Goal: Task Accomplishment & Management: Manage account settings

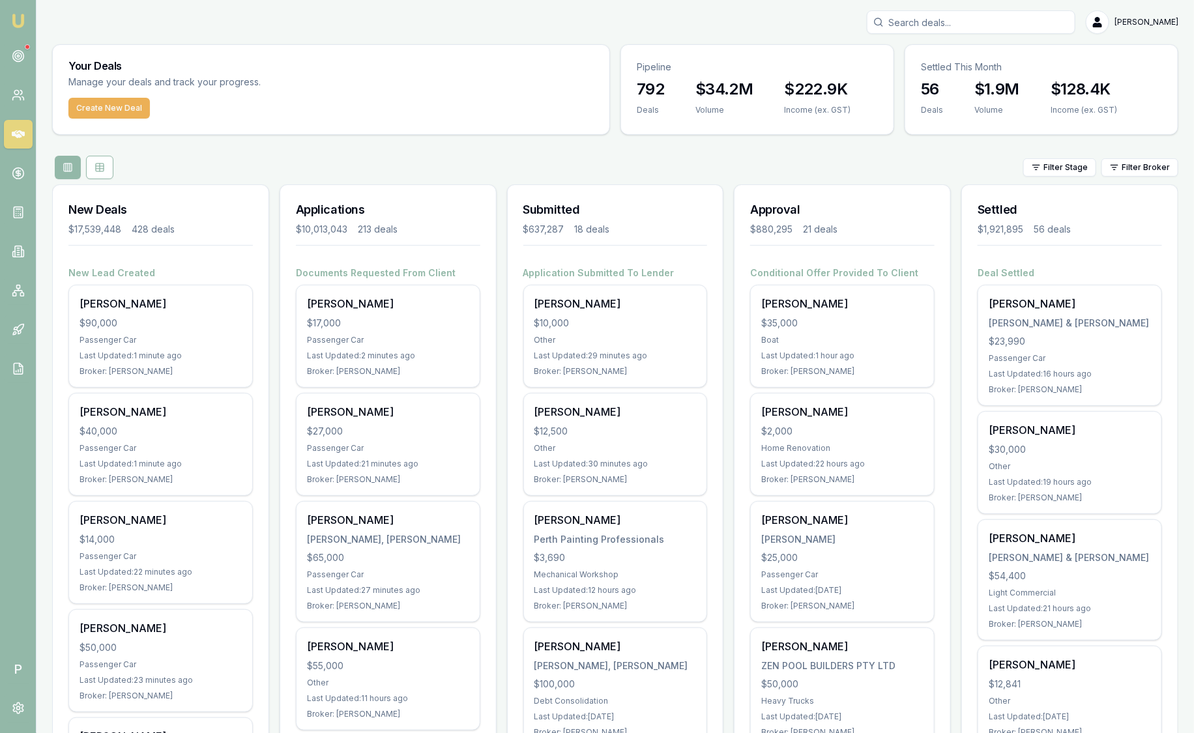
click at [21, 50] on icon at bounding box center [18, 56] width 13 height 13
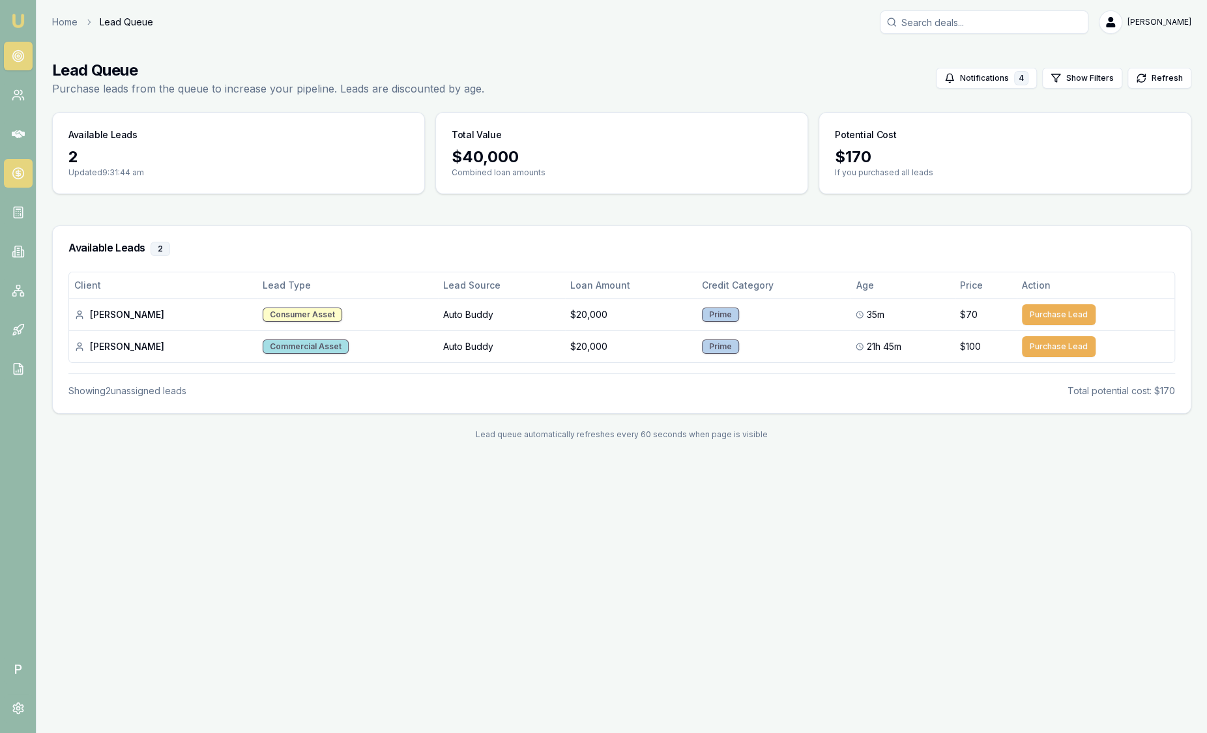
click at [15, 176] on icon at bounding box center [18, 173] width 13 height 13
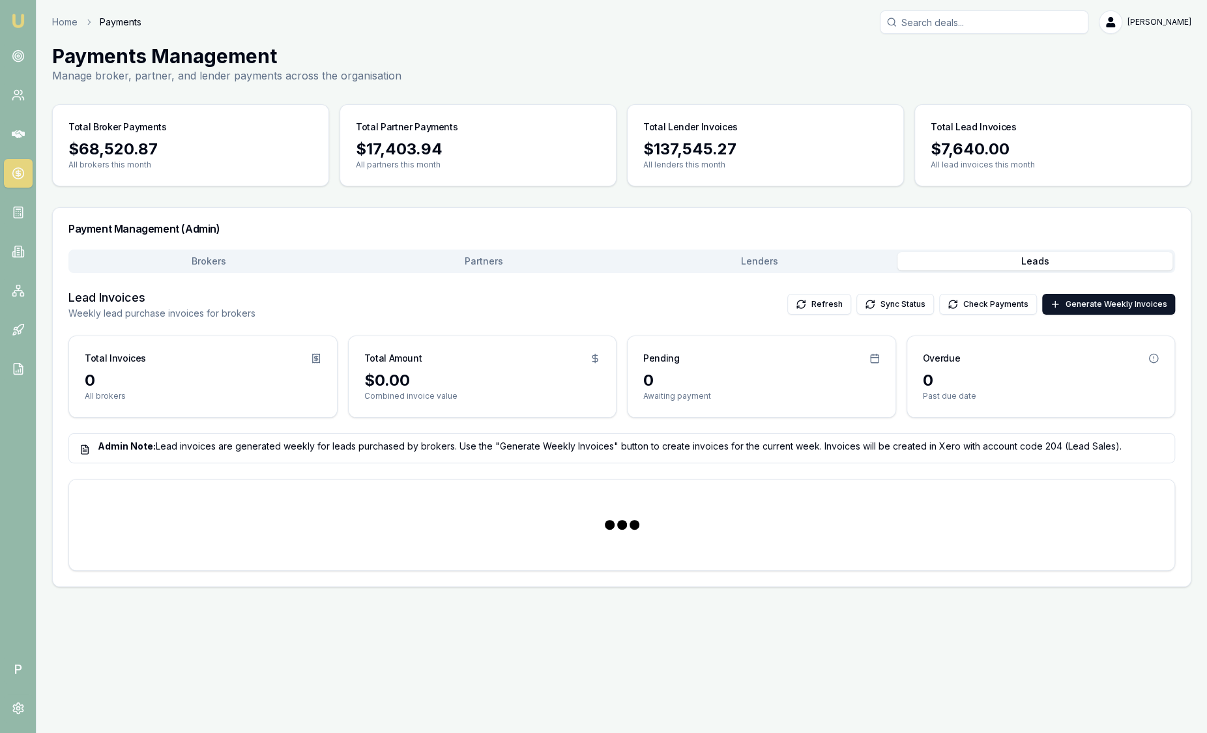
click at [936, 255] on button "Leads" at bounding box center [1035, 261] width 276 height 18
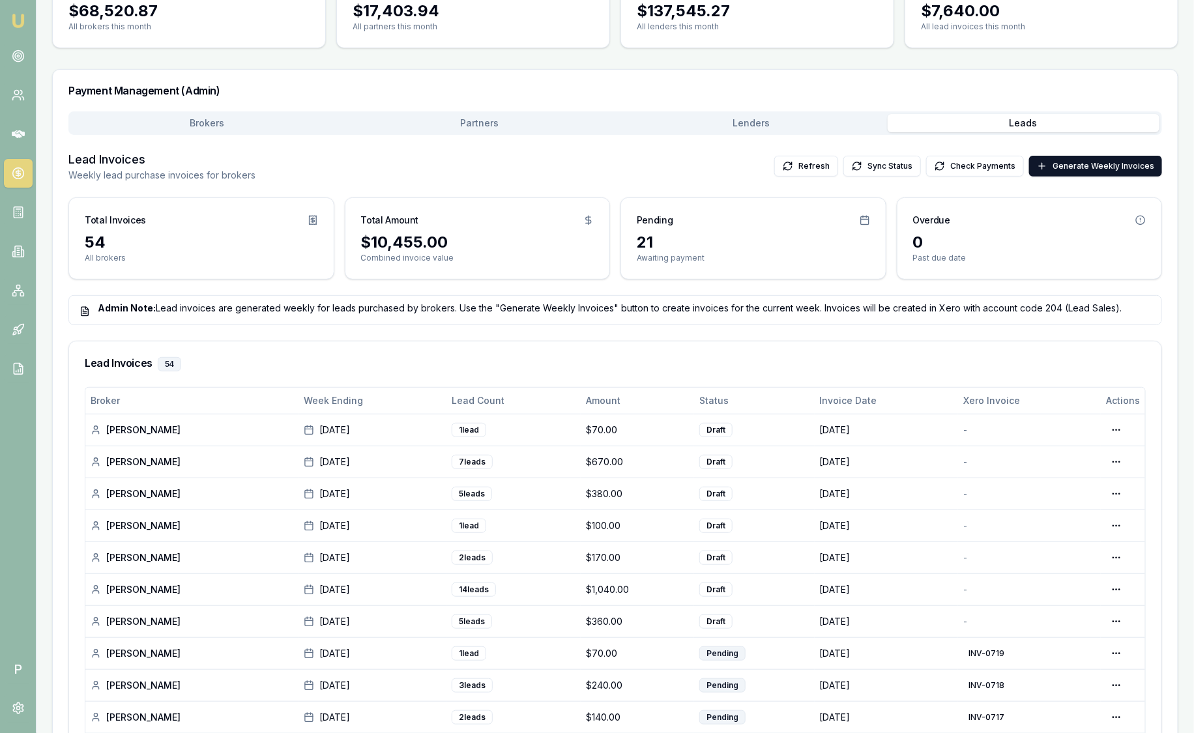
scroll to position [141, 0]
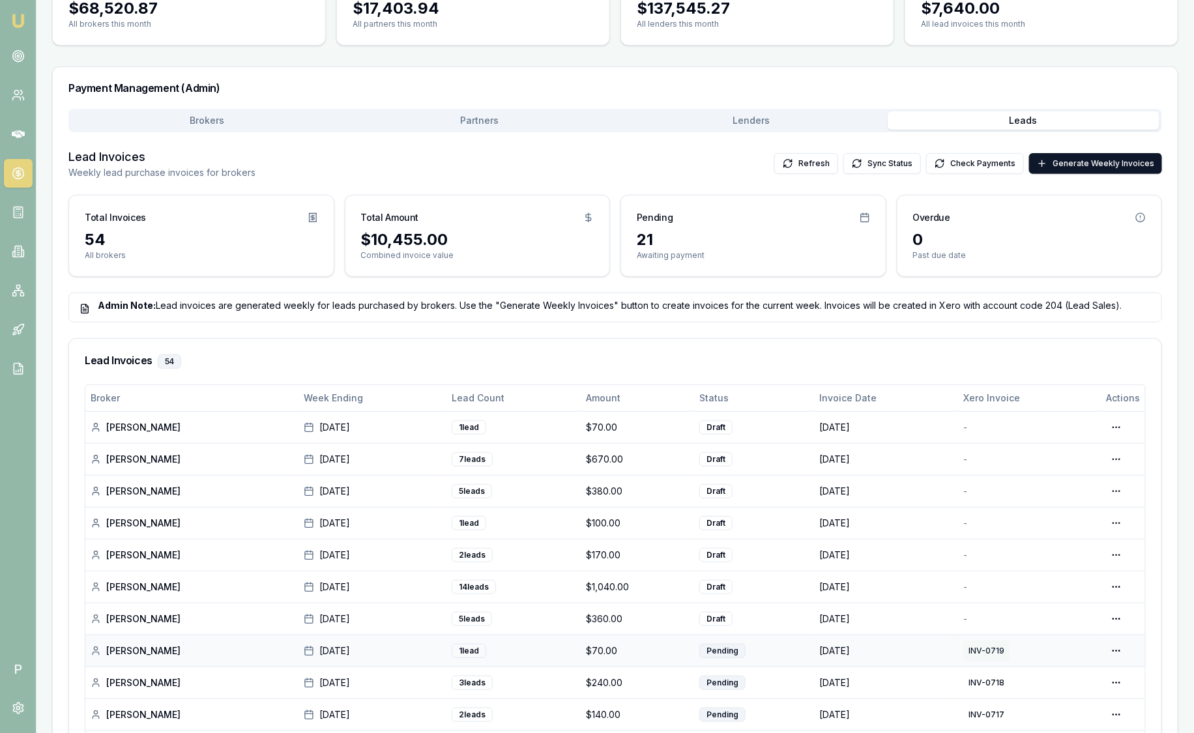
click at [987, 646] on button "INV-0719" at bounding box center [986, 650] width 46 height 21
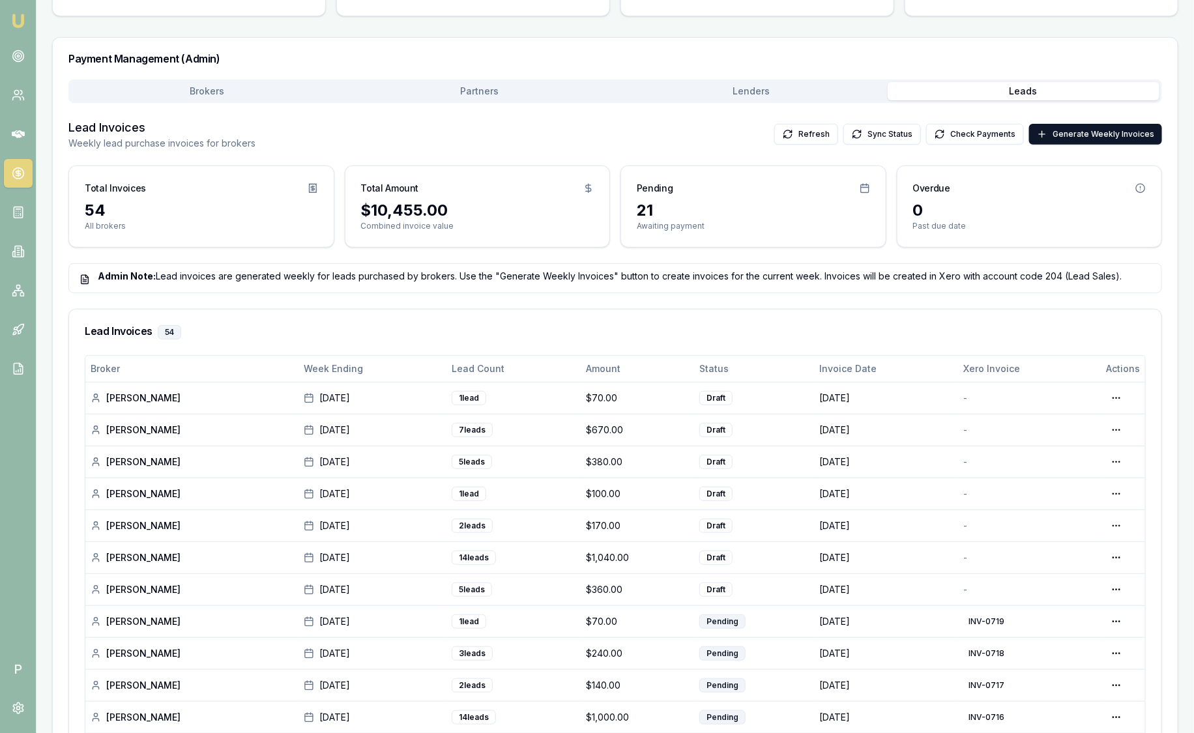
scroll to position [169, 0]
click at [22, 66] on link at bounding box center [18, 56] width 29 height 29
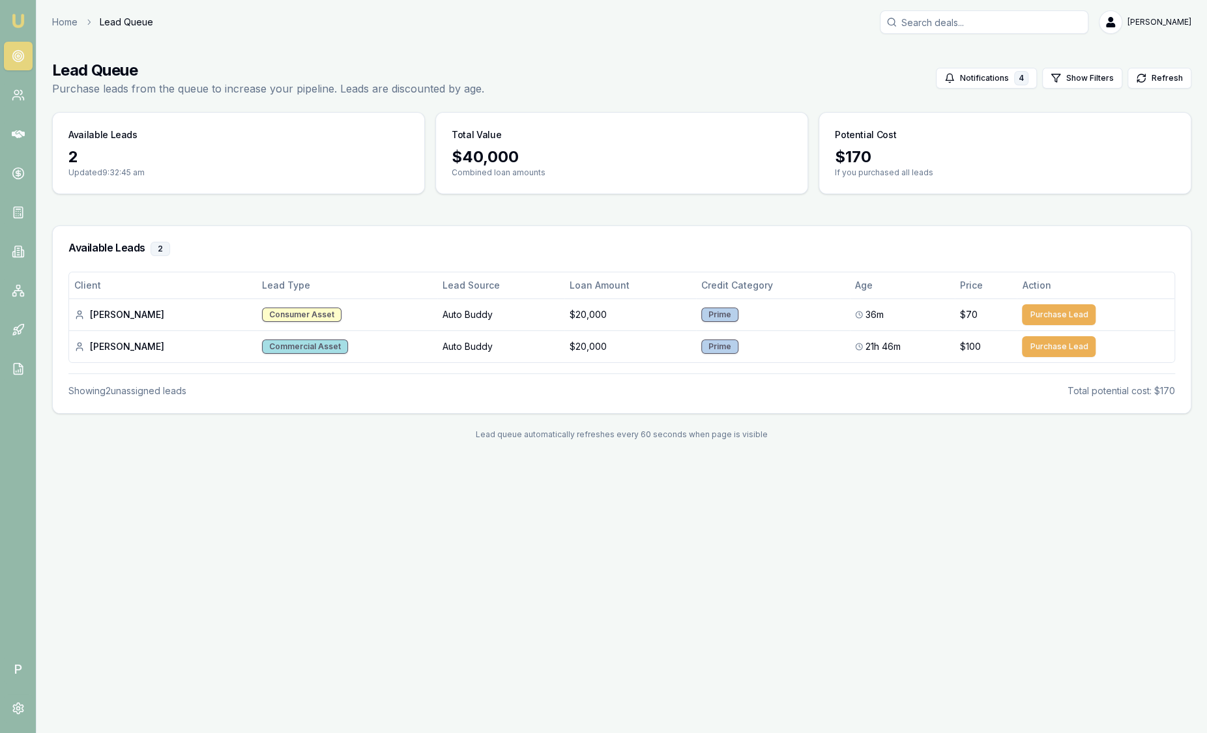
click at [25, 23] on link "Emu Broker" at bounding box center [18, 20] width 21 height 21
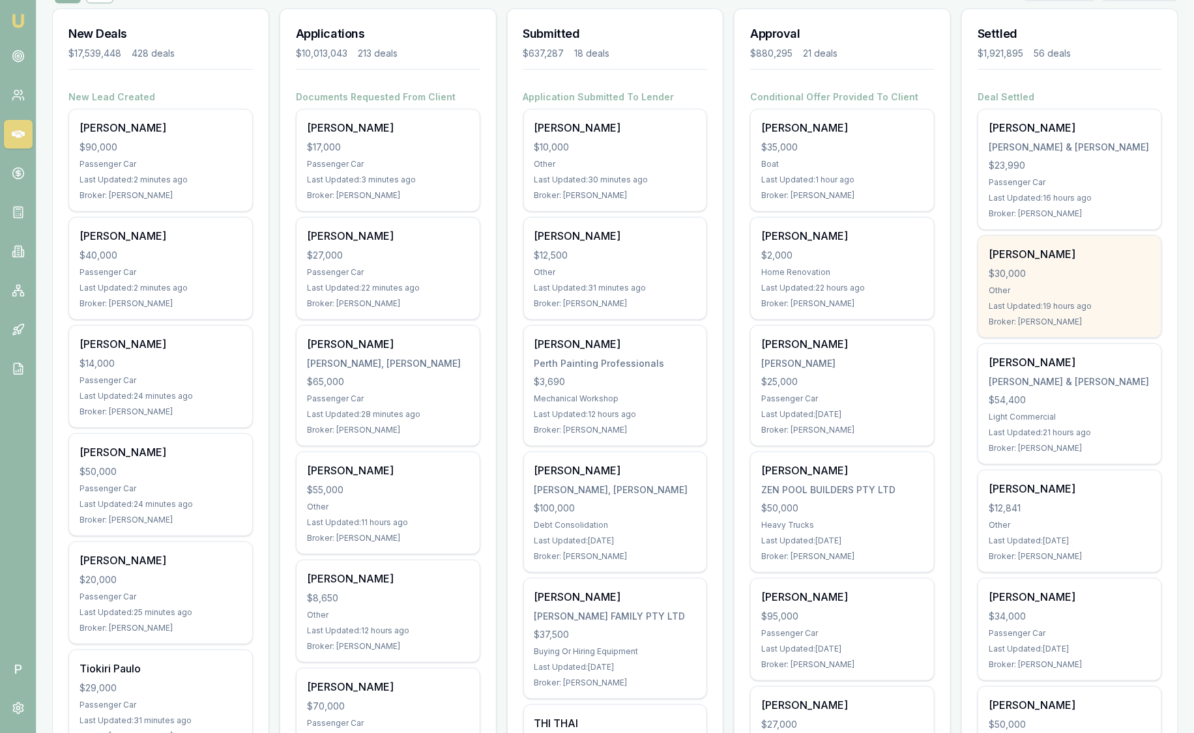
scroll to position [124, 0]
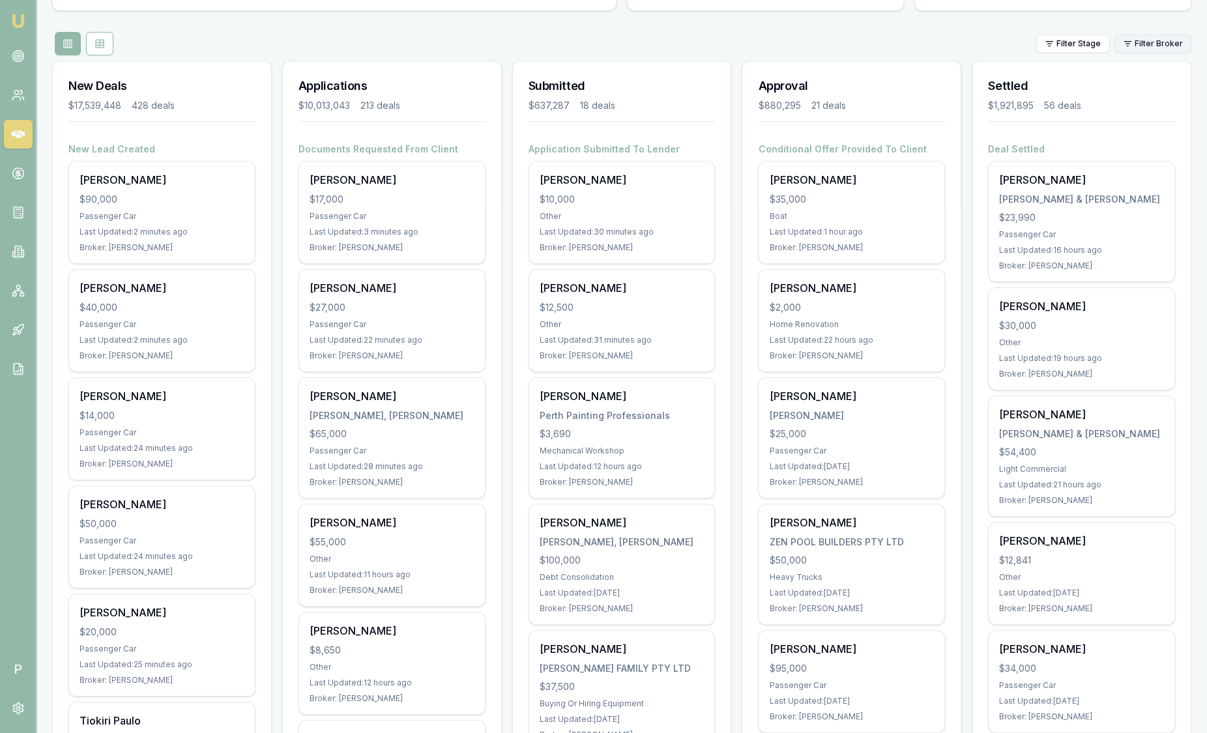
click at [1131, 44] on html "Emu Broker P [PERSON_NAME] Toggle Menu Your Deals Manage your deals and track y…" at bounding box center [603, 242] width 1207 height 733
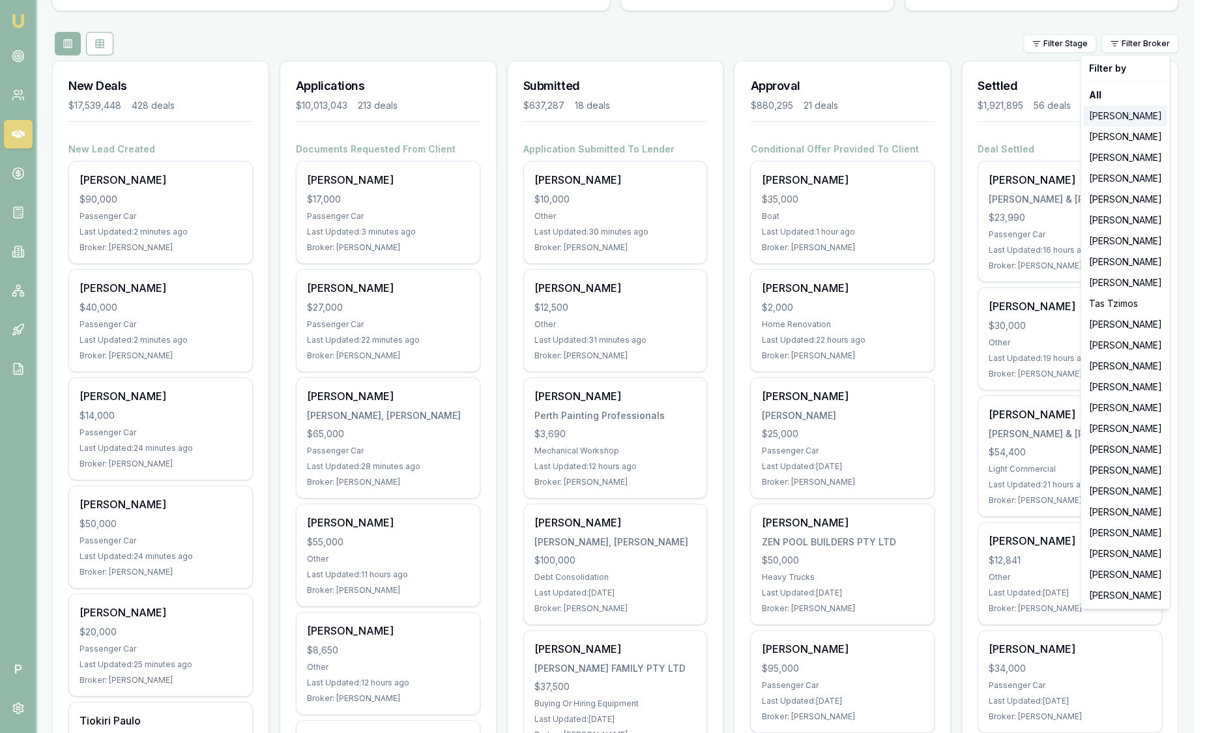
click at [1114, 114] on div "[PERSON_NAME]" at bounding box center [1125, 116] width 83 height 21
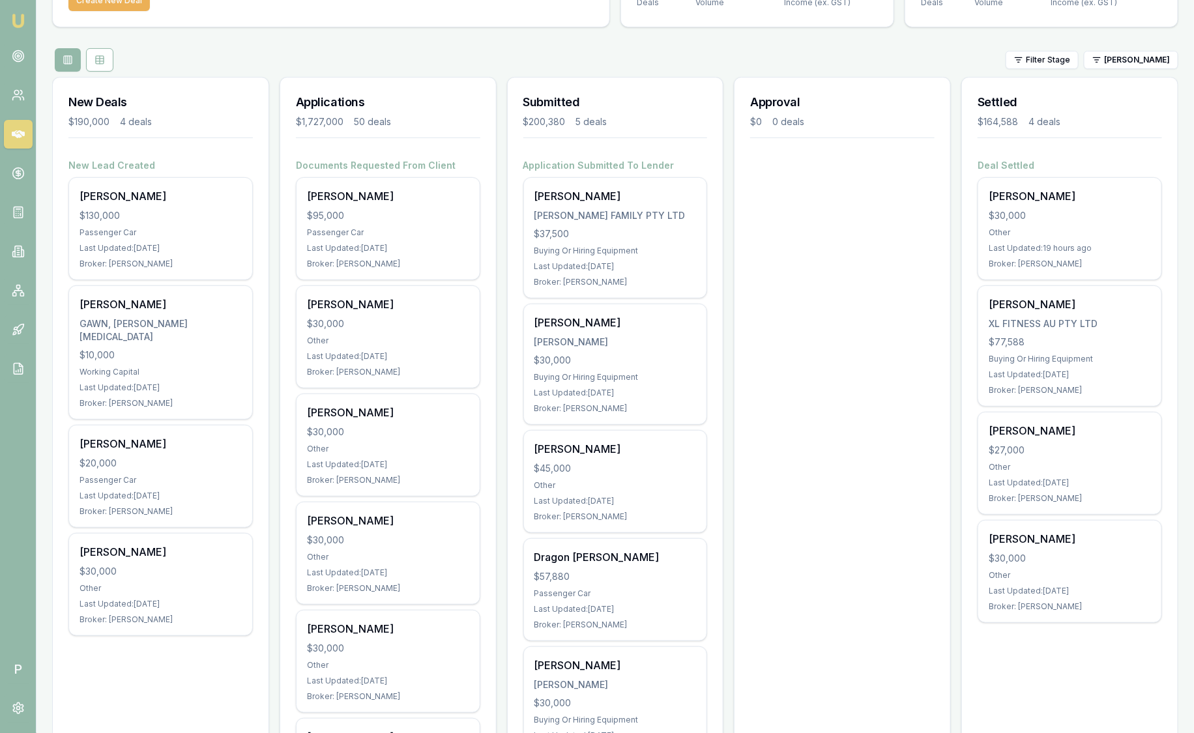
scroll to position [0, 0]
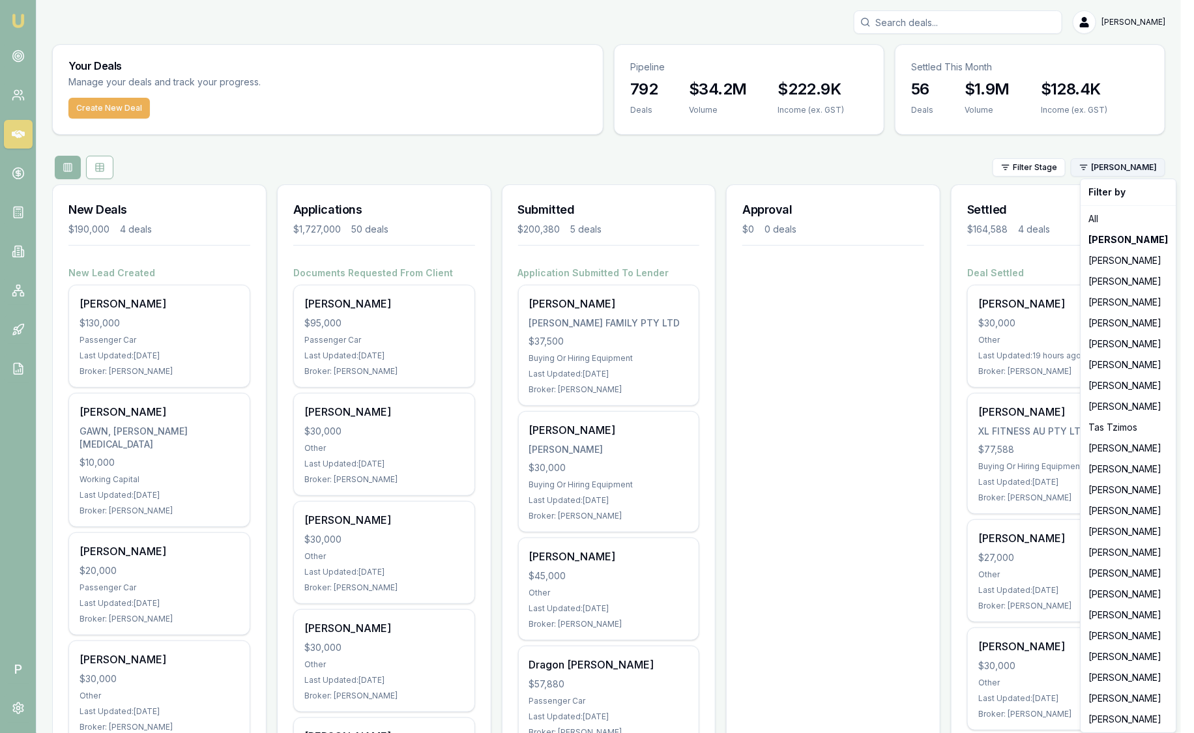
click at [1100, 170] on html "Emu Broker P [PERSON_NAME] Toggle Menu Your Deals Manage your deals and track y…" at bounding box center [597, 366] width 1194 height 733
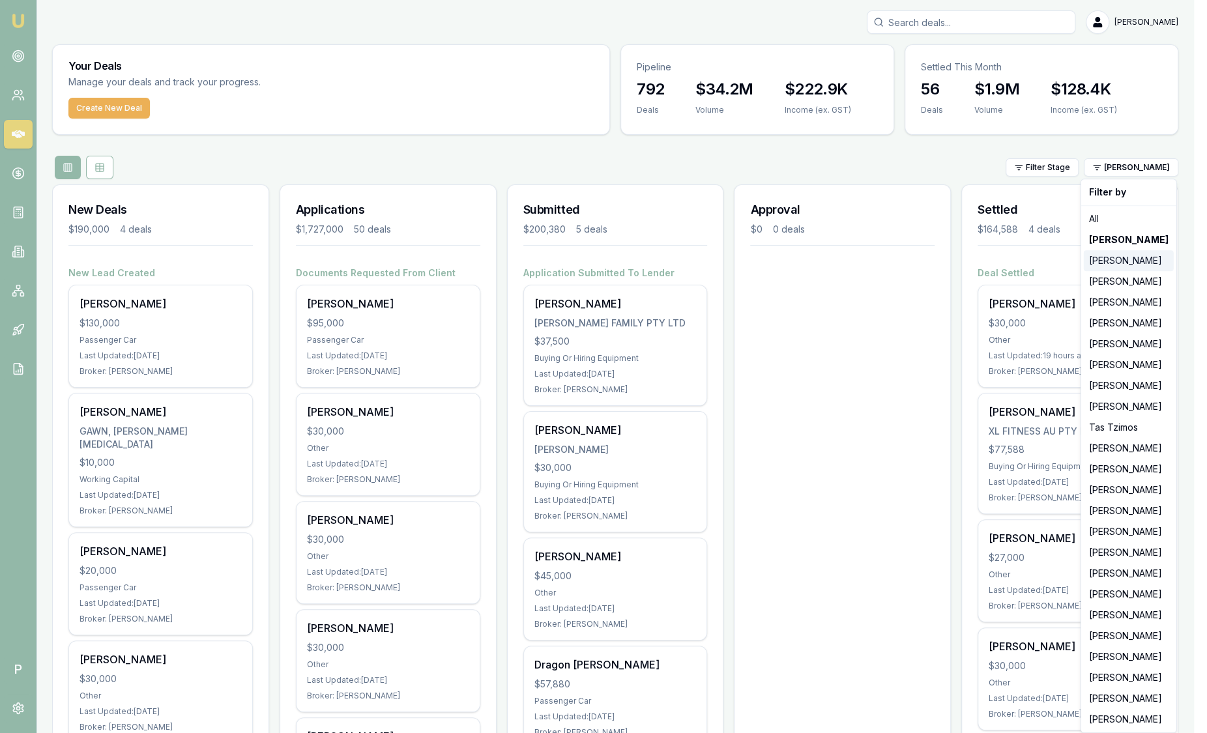
click at [1108, 264] on div "[PERSON_NAME]" at bounding box center [1129, 260] width 90 height 21
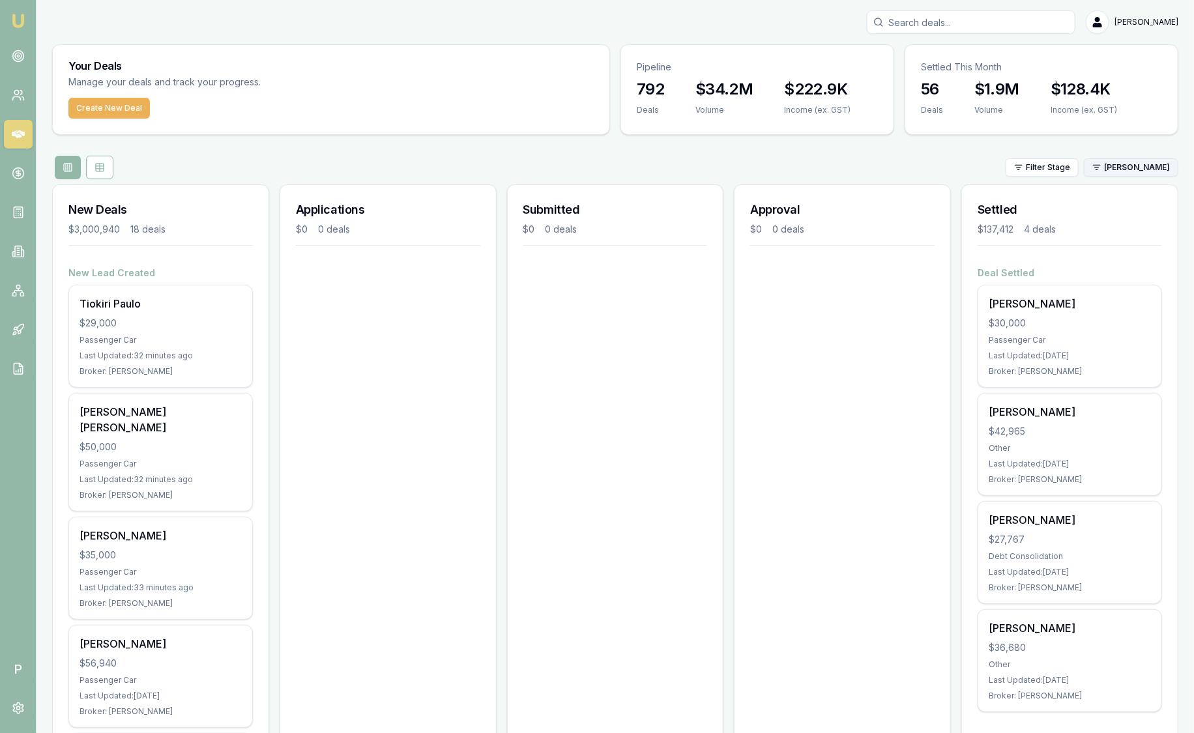
click at [1130, 171] on html "Emu Broker P [PERSON_NAME] Toggle Menu Your Deals Manage your deals and track y…" at bounding box center [597, 366] width 1194 height 733
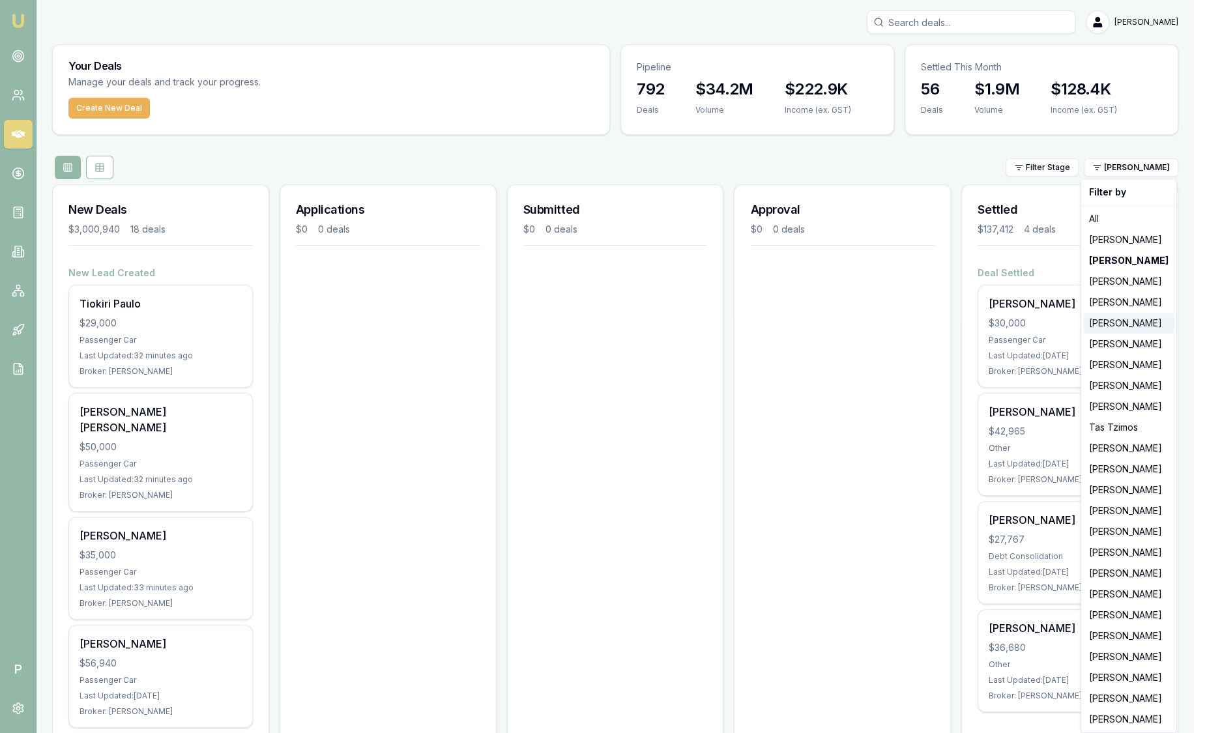
click at [1104, 319] on div "[PERSON_NAME]" at bounding box center [1129, 323] width 90 height 21
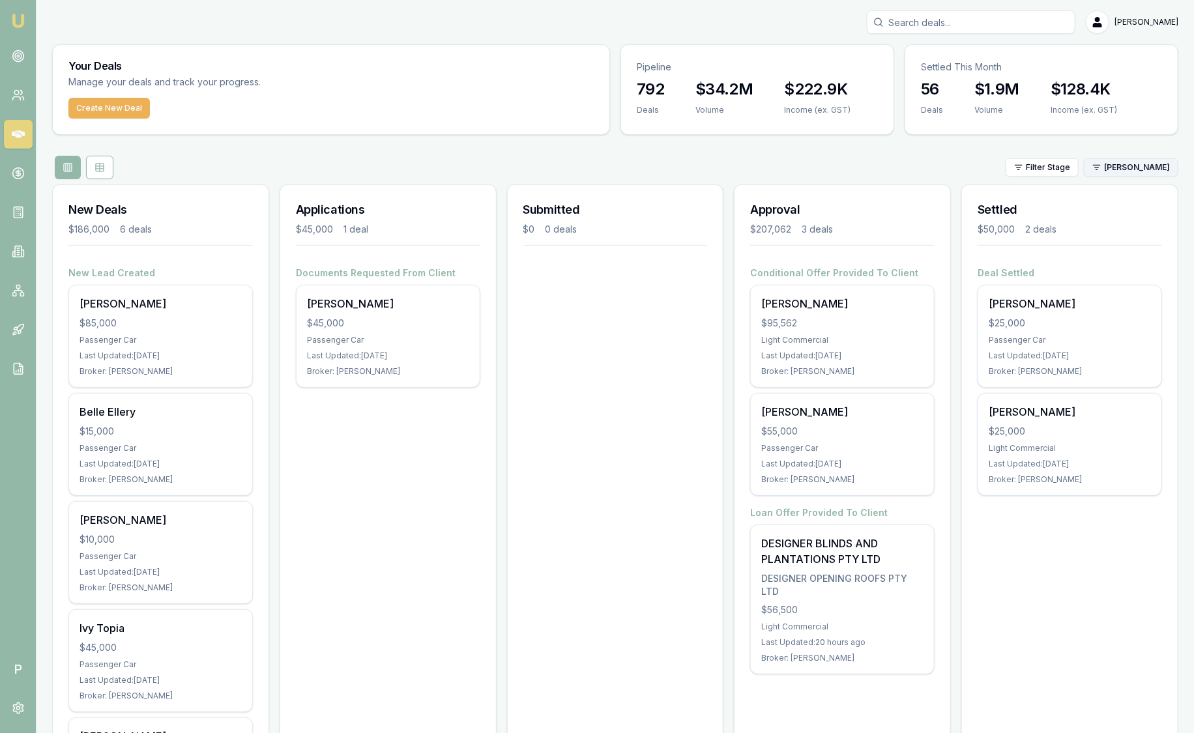
click at [1128, 169] on html "Emu Broker P [PERSON_NAME] Toggle Menu Your Deals Manage your deals and track y…" at bounding box center [597, 366] width 1194 height 733
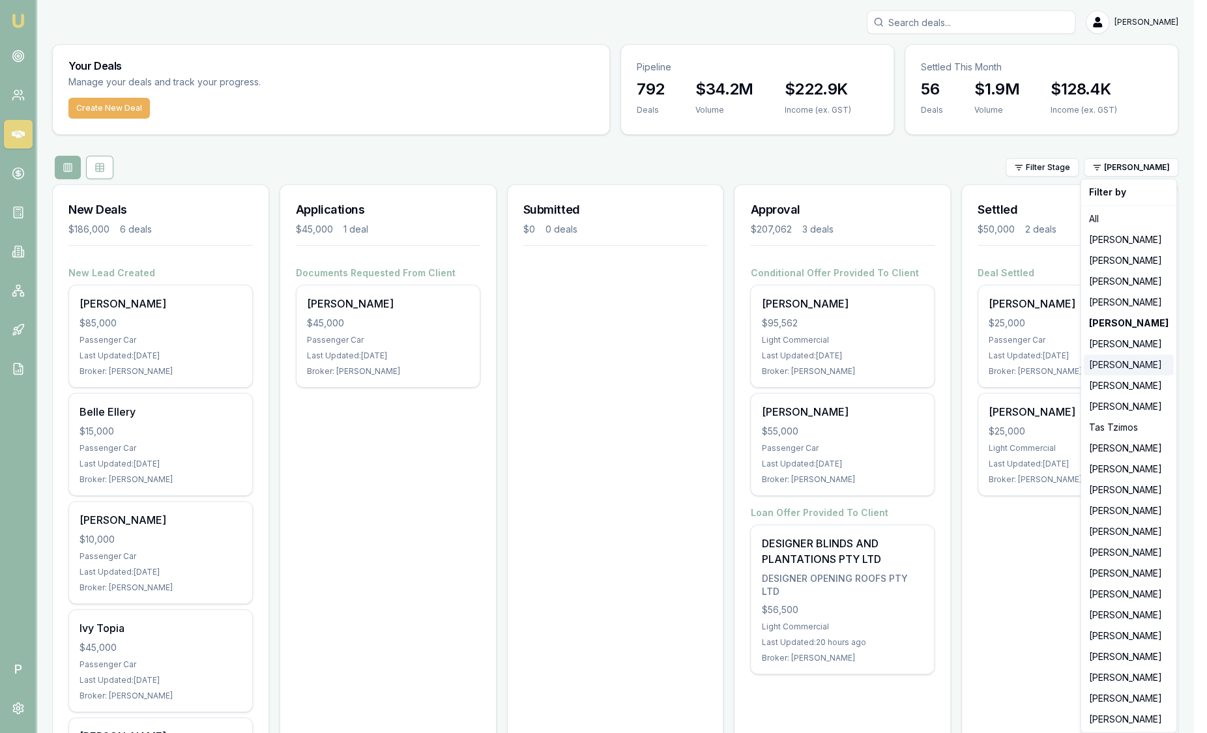
click at [1102, 361] on div "[PERSON_NAME]" at bounding box center [1129, 364] width 90 height 21
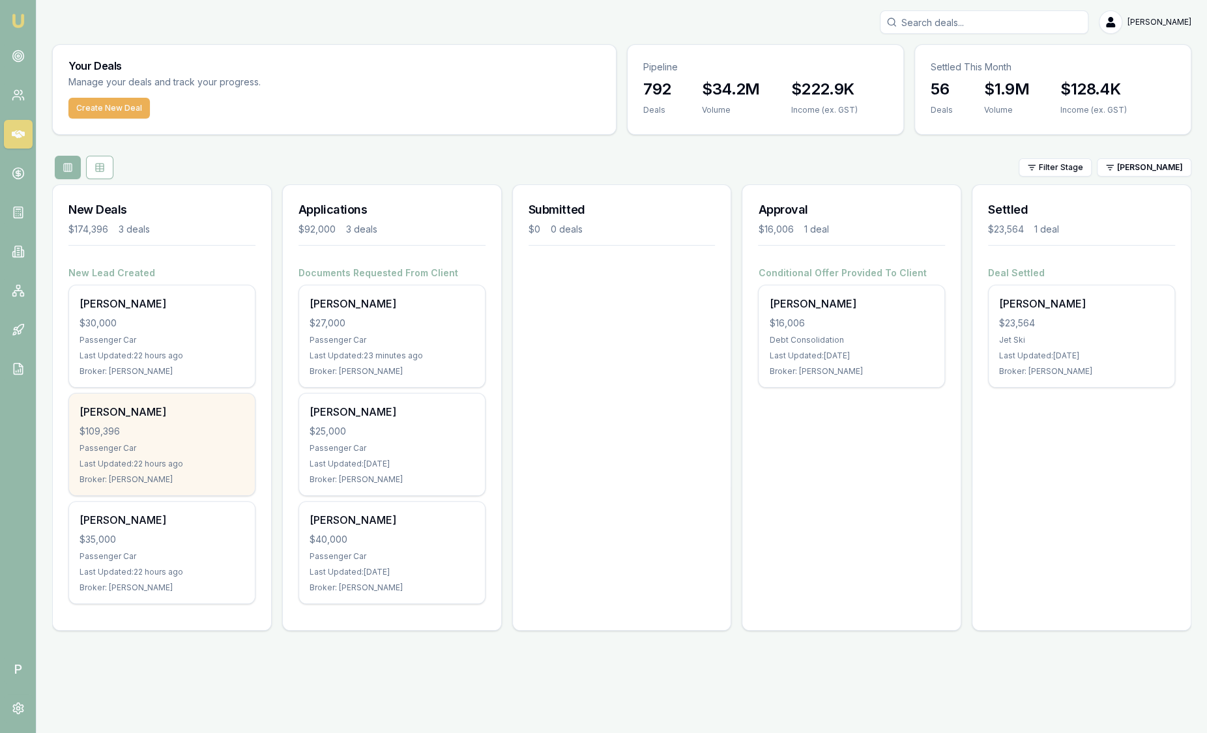
click at [184, 452] on div "Passenger Car" at bounding box center [161, 448] width 165 height 10
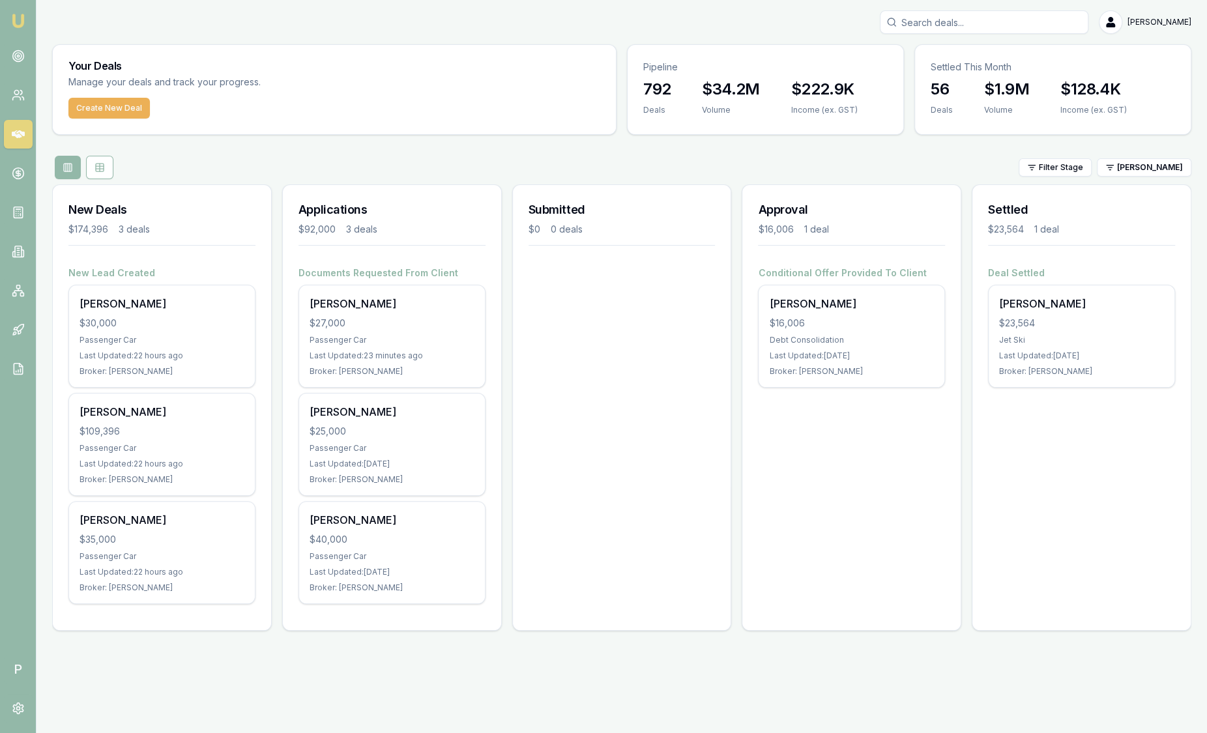
click at [1151, 177] on div "Filter Stage [PERSON_NAME]" at bounding box center [621, 167] width 1139 height 23
click at [1145, 164] on html "Emu Broker P [PERSON_NAME] Toggle Menu Your Deals Manage your deals and track y…" at bounding box center [603, 366] width 1207 height 733
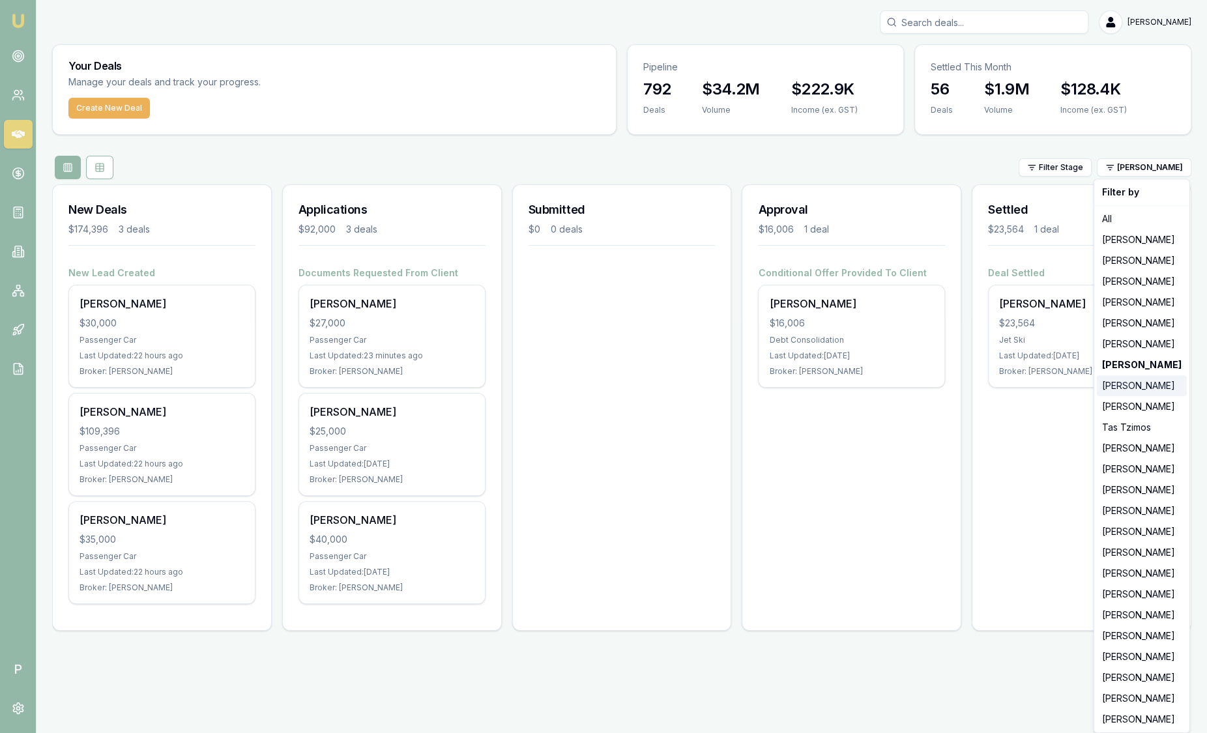
click at [1157, 389] on div "[PERSON_NAME]" at bounding box center [1142, 385] width 90 height 21
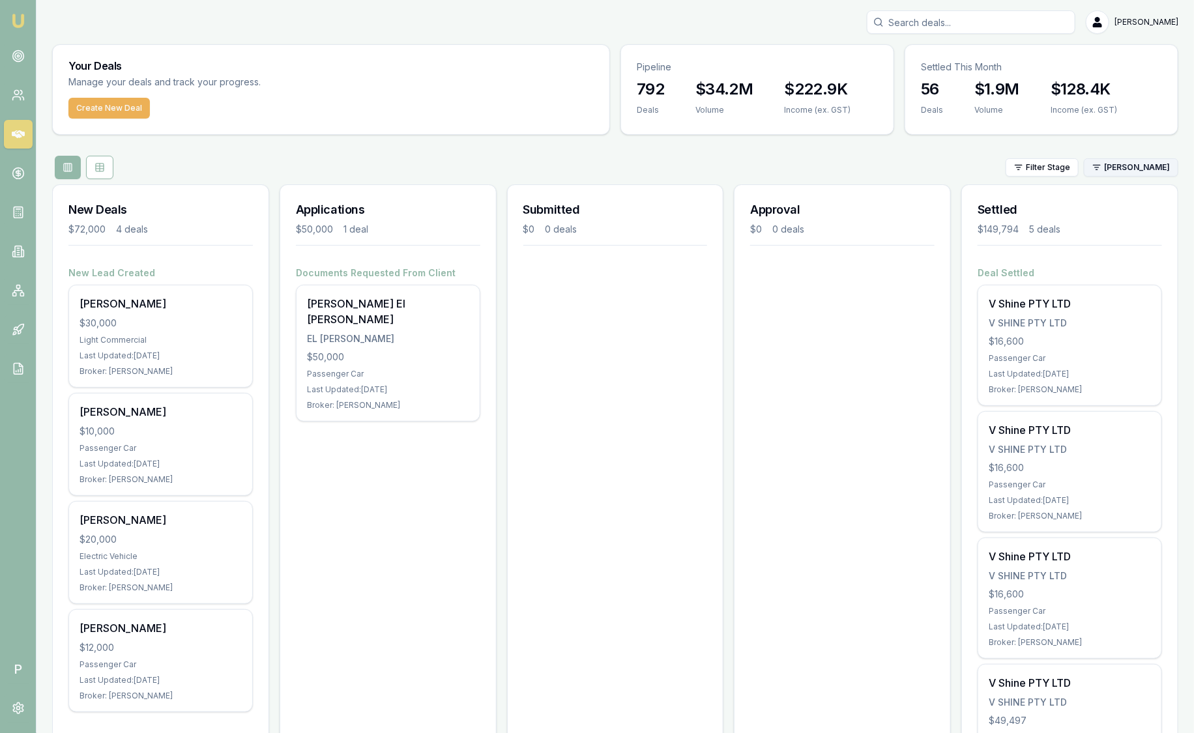
click at [1132, 169] on html "Emu Broker P [PERSON_NAME] Toggle Menu Your Deals Manage your deals and track y…" at bounding box center [597, 366] width 1194 height 733
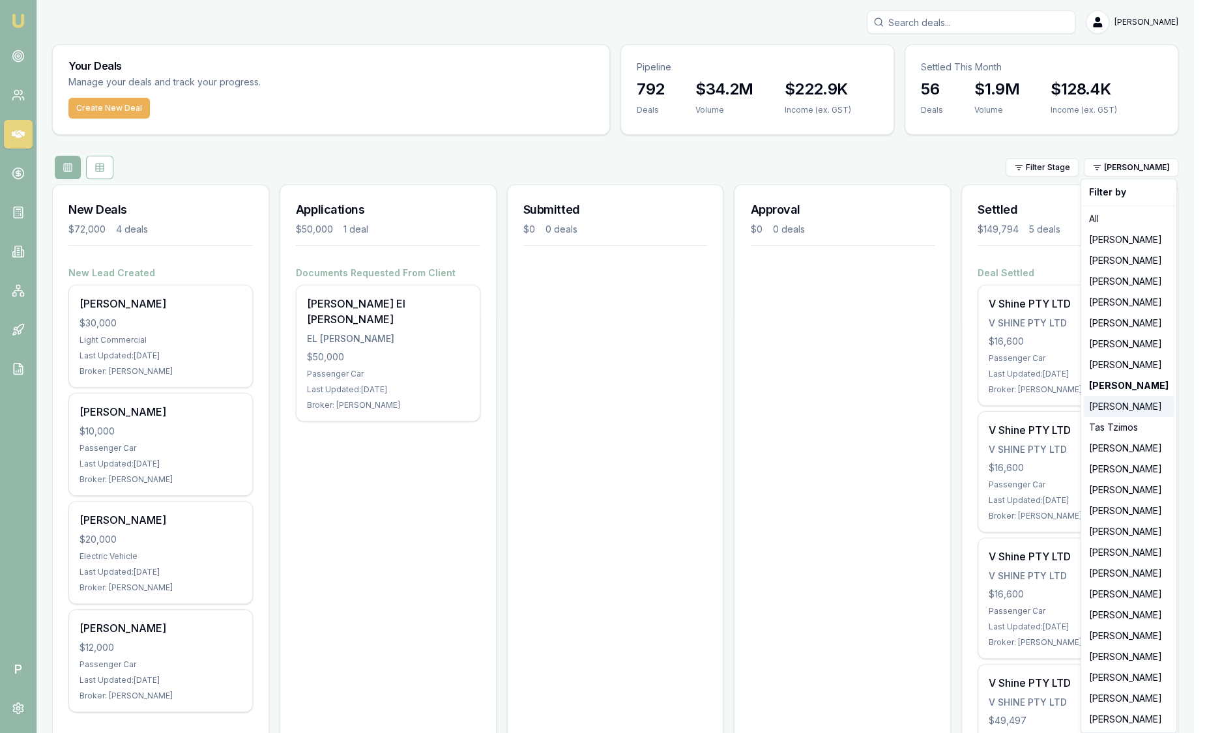
click at [1128, 404] on div "[PERSON_NAME]" at bounding box center [1129, 406] width 90 height 21
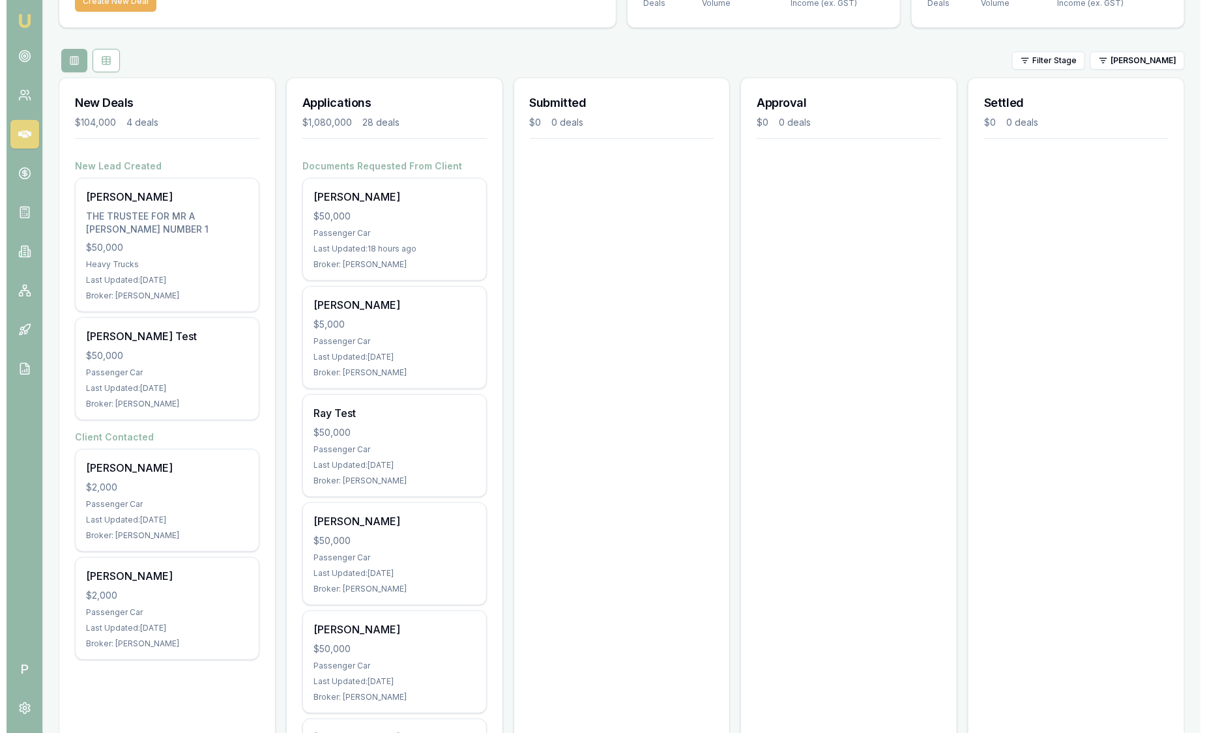
scroll to position [76, 0]
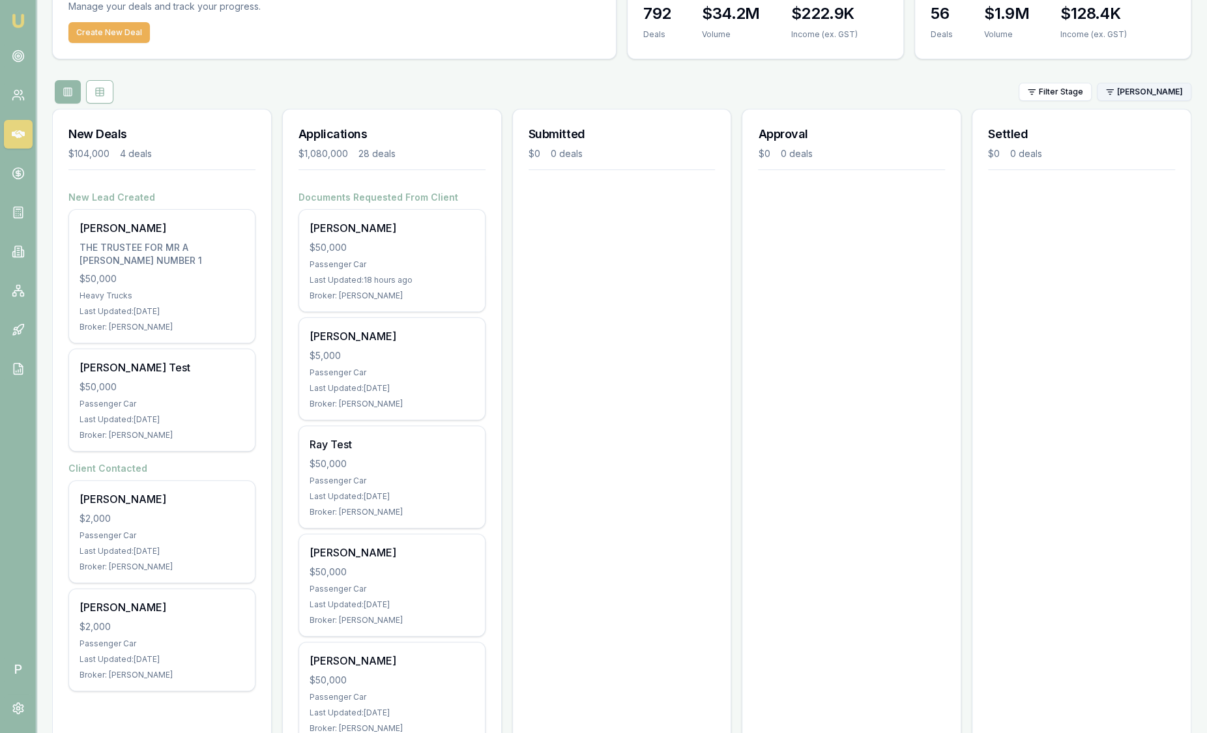
click at [1149, 98] on html "Emu Broker P [PERSON_NAME] Toggle Menu Your Deals Manage your deals and track y…" at bounding box center [603, 290] width 1207 height 733
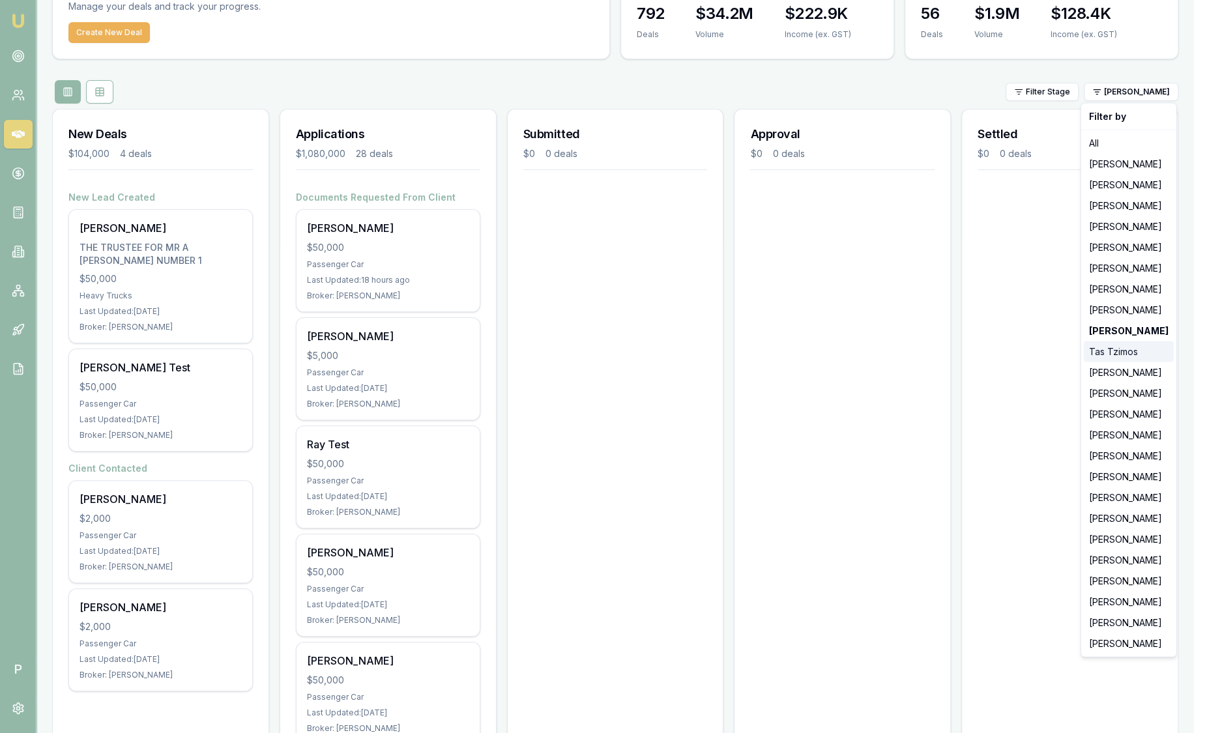
click at [1128, 351] on div "Tas Tzimos" at bounding box center [1129, 351] width 90 height 21
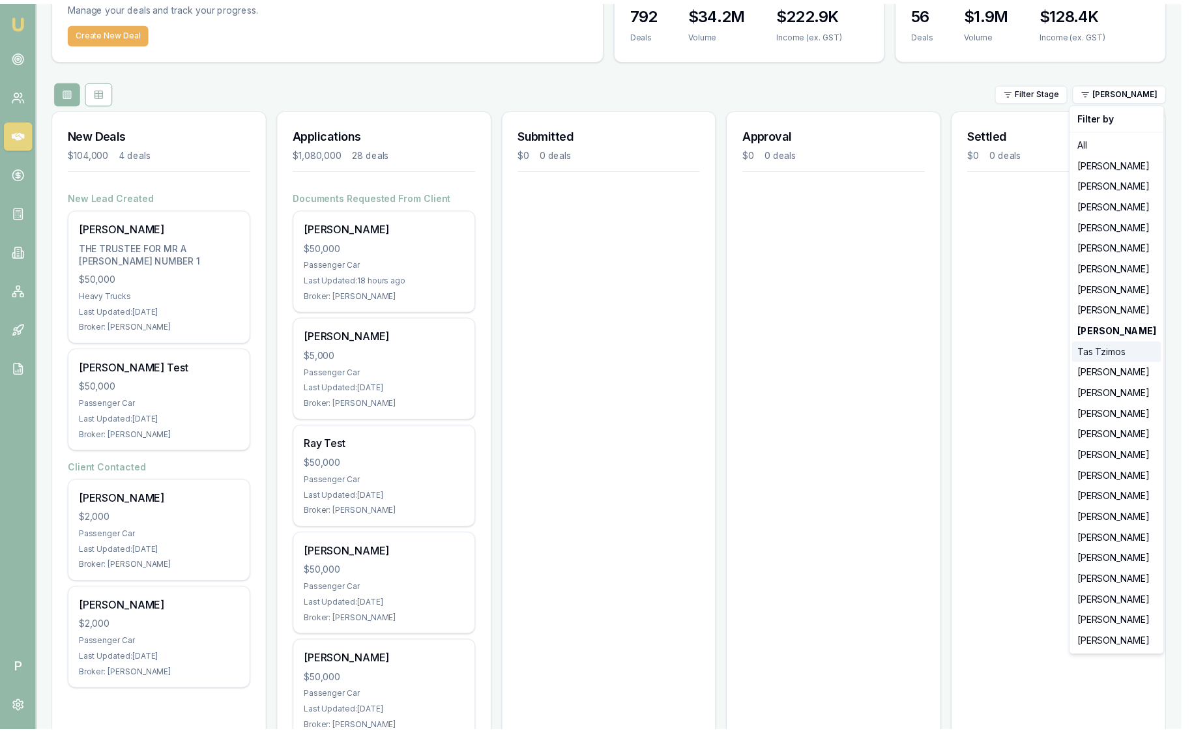
scroll to position [0, 0]
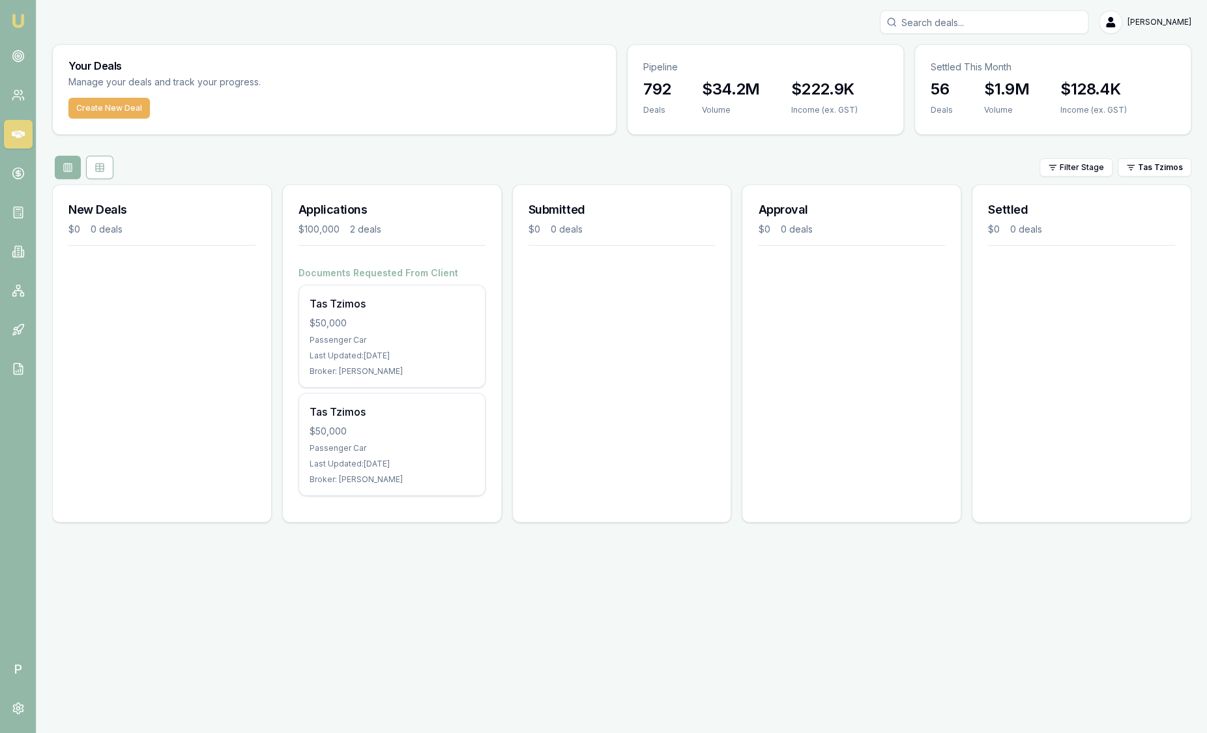
click at [1140, 112] on div "56 Deals $1.9M Volume $128.4K Income (ex. GST)" at bounding box center [1053, 105] width 276 height 52
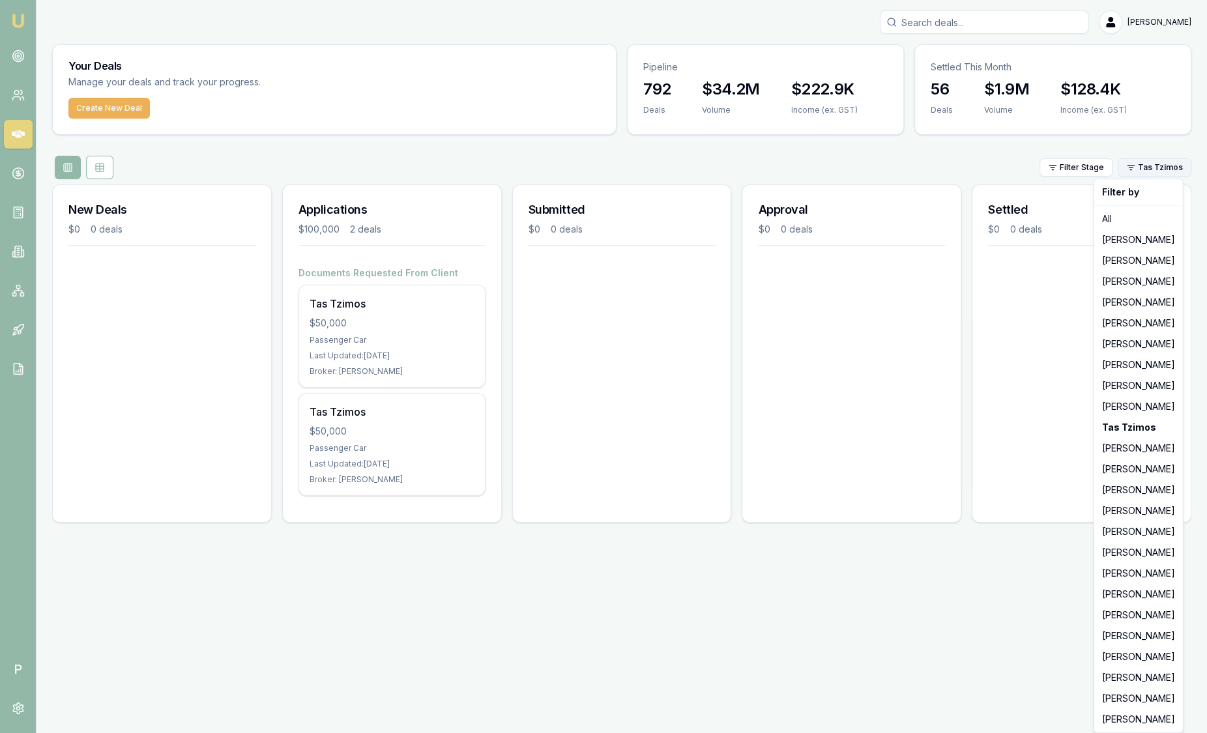
click at [1138, 164] on html "Emu Broker P [PERSON_NAME] Toggle Menu Your Deals Manage your deals and track y…" at bounding box center [603, 366] width 1207 height 733
click at [1125, 463] on div "[PERSON_NAME]" at bounding box center [1138, 469] width 83 height 21
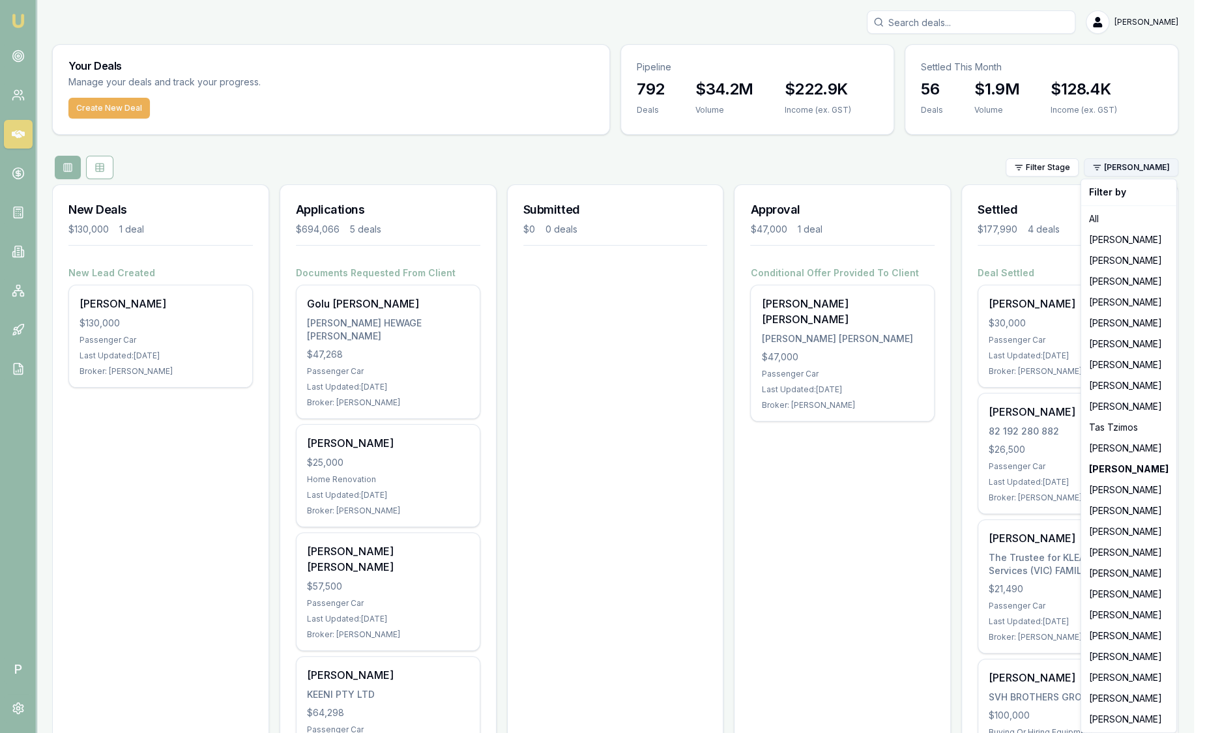
click at [1143, 169] on html "Emu Broker P [PERSON_NAME] Toggle Menu Your Deals Manage your deals and track y…" at bounding box center [603, 366] width 1207 height 733
click at [1139, 495] on div "[PERSON_NAME]" at bounding box center [1129, 490] width 90 height 21
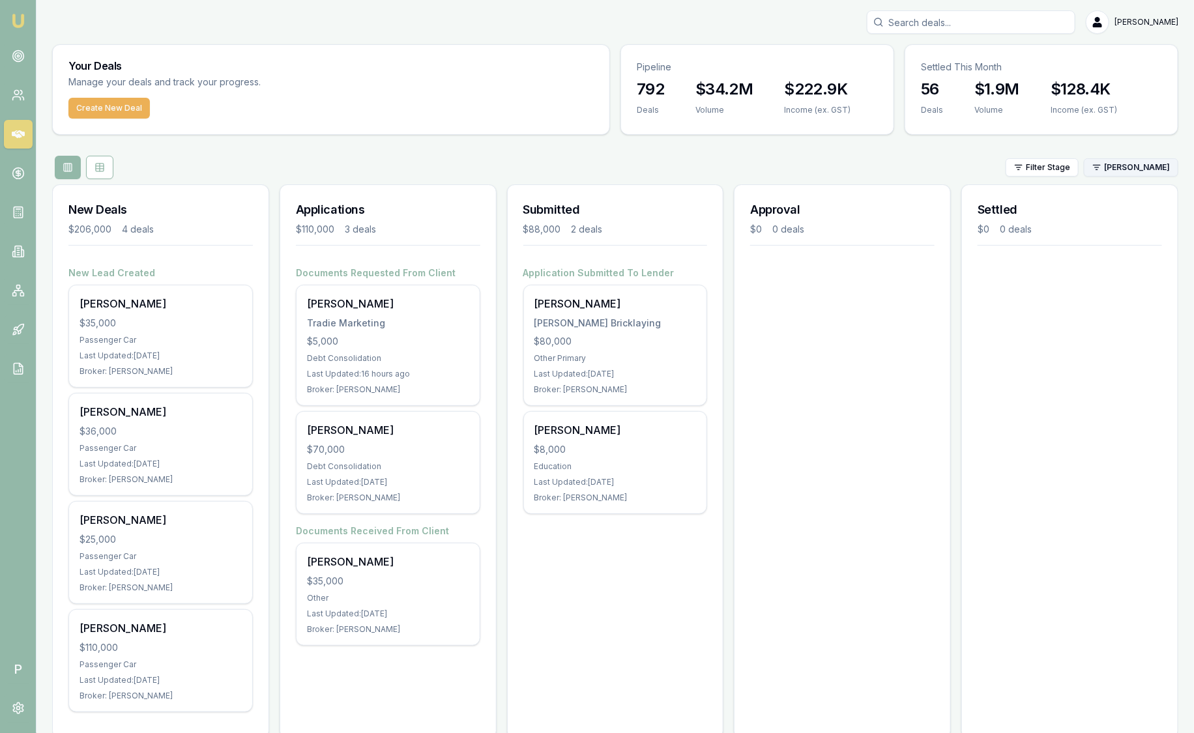
click at [1128, 167] on html "Emu Broker P [PERSON_NAME] Toggle Menu Your Deals Manage your deals and track y…" at bounding box center [597, 366] width 1194 height 733
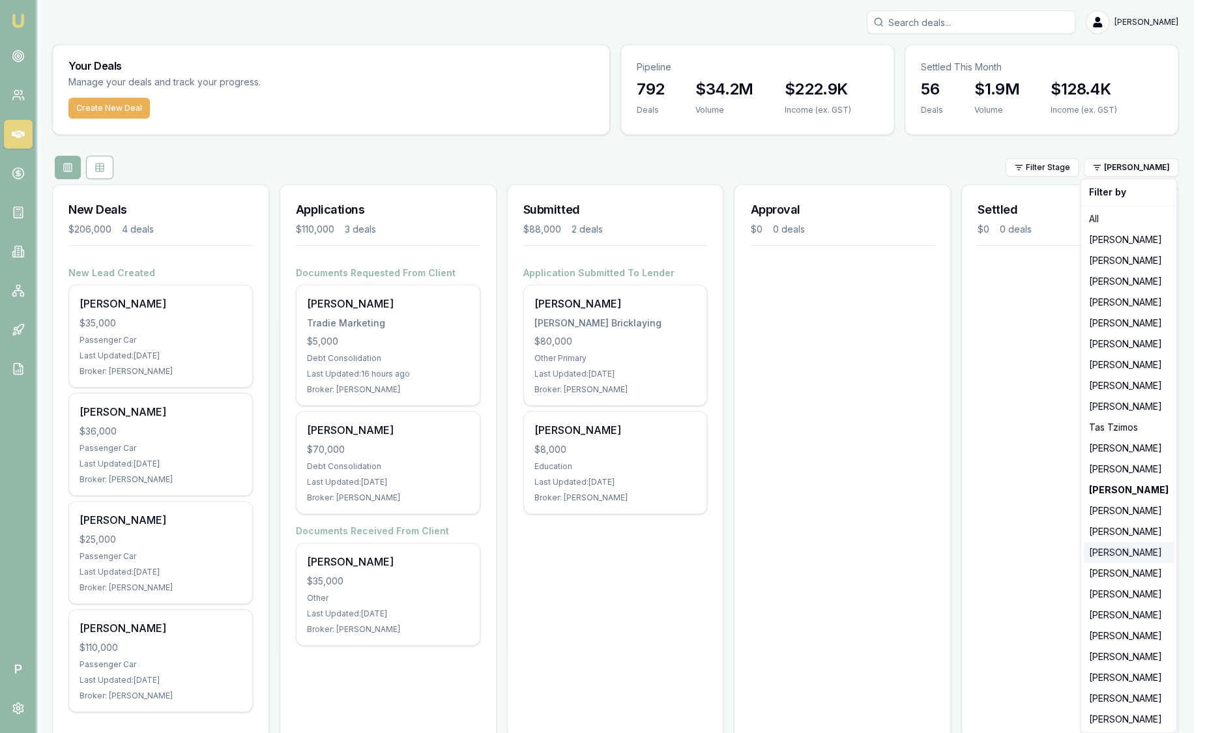
click at [1143, 551] on div "[PERSON_NAME]" at bounding box center [1129, 552] width 90 height 21
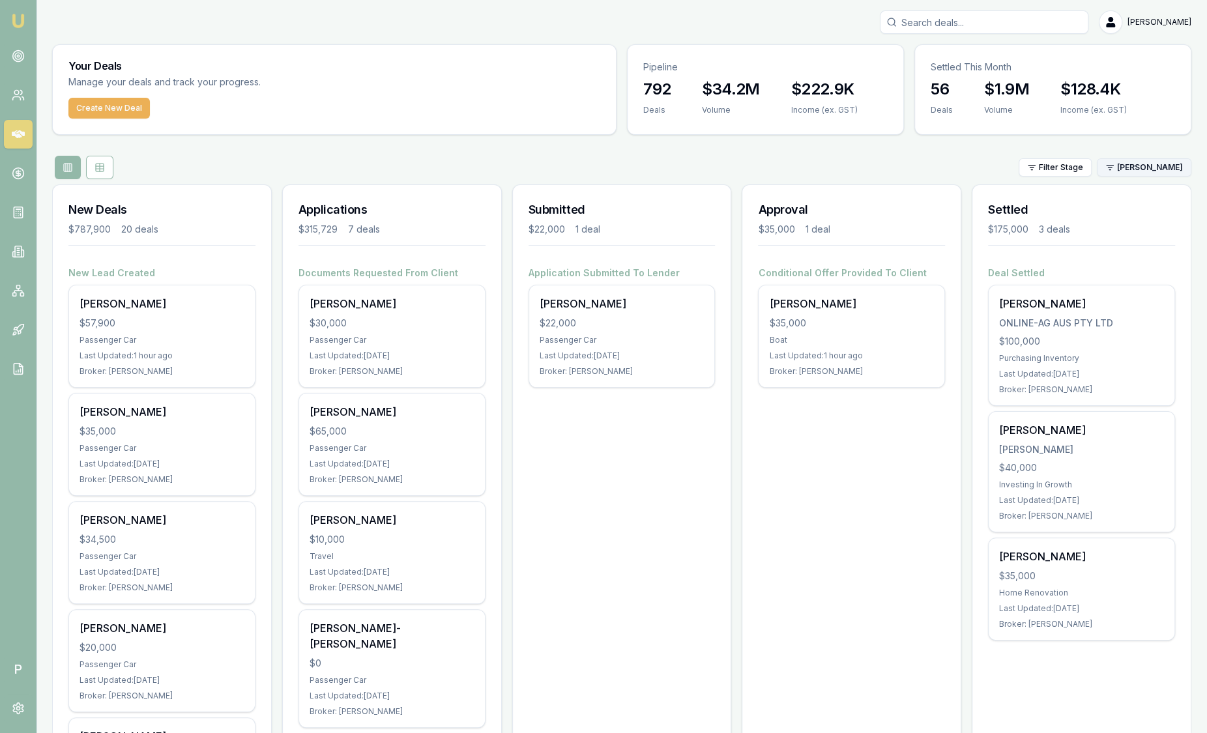
click at [1135, 160] on html "Emu Broker P [PERSON_NAME] Toggle Menu Your Deals Manage your deals and track y…" at bounding box center [603, 366] width 1207 height 733
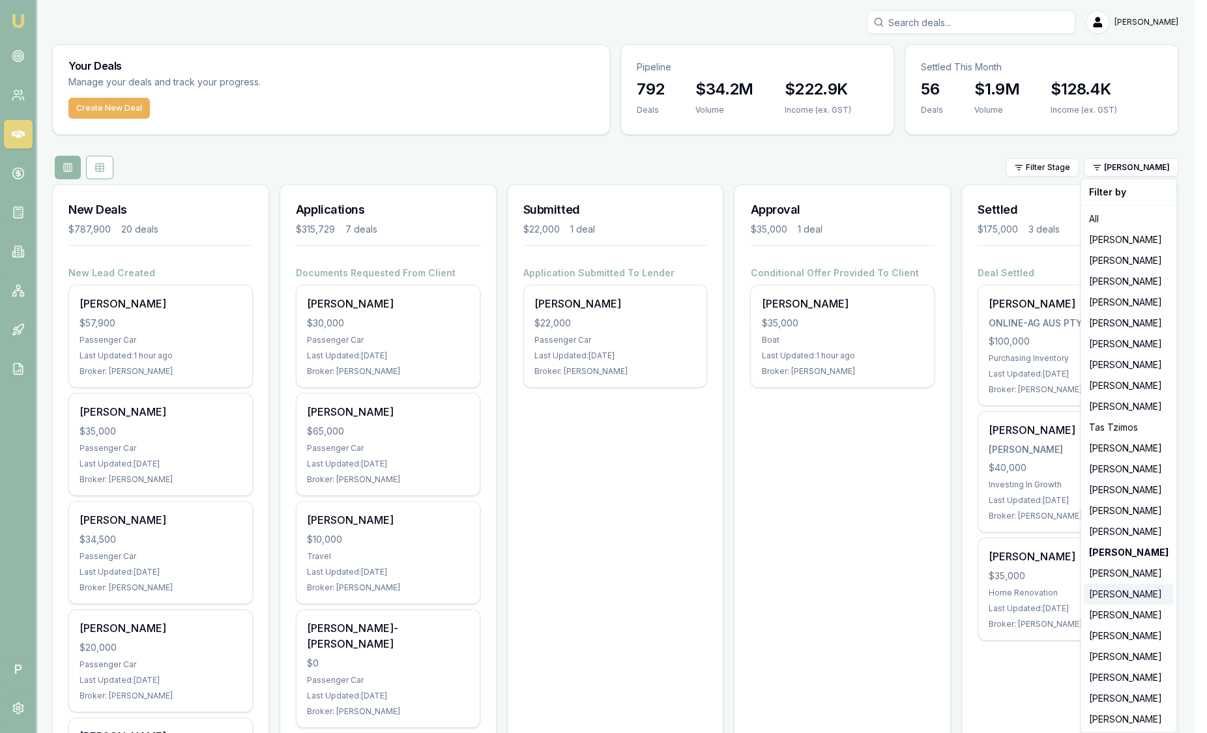
click at [1121, 590] on div "[PERSON_NAME]" at bounding box center [1129, 594] width 90 height 21
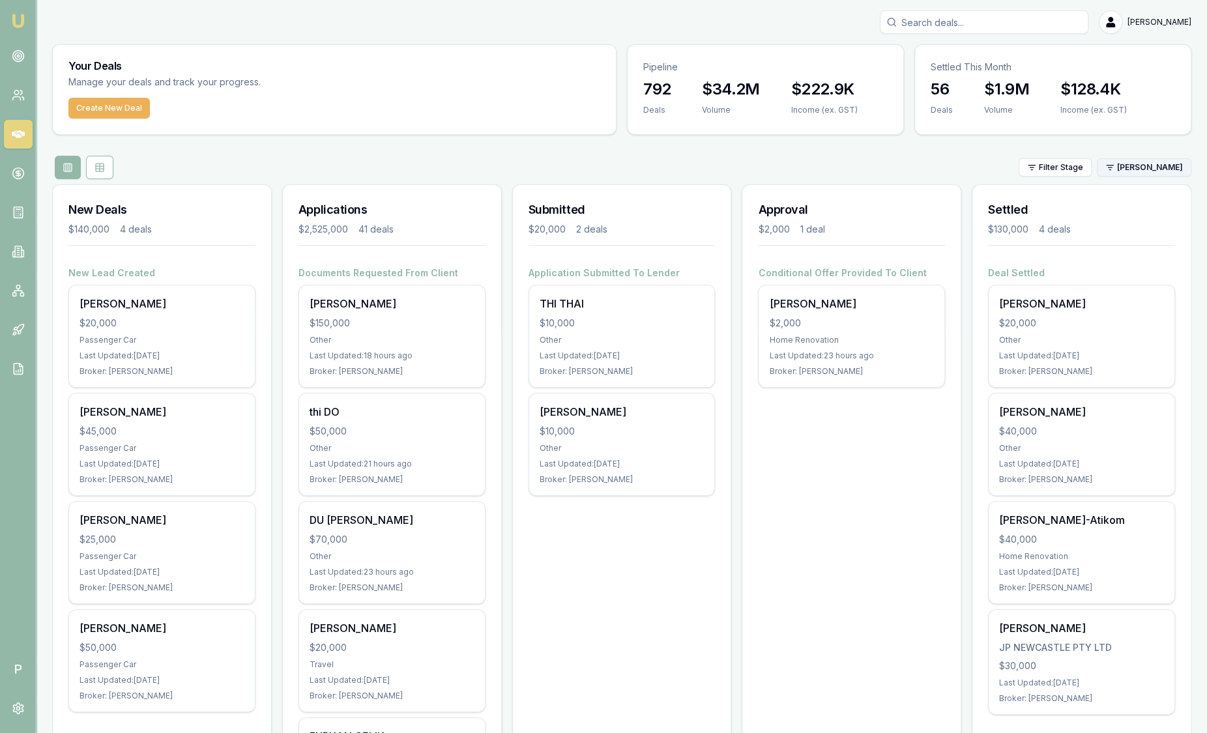
click at [1144, 171] on html "Emu Broker P [PERSON_NAME] Toggle Menu Your Deals Manage your deals and track y…" at bounding box center [603, 366] width 1207 height 733
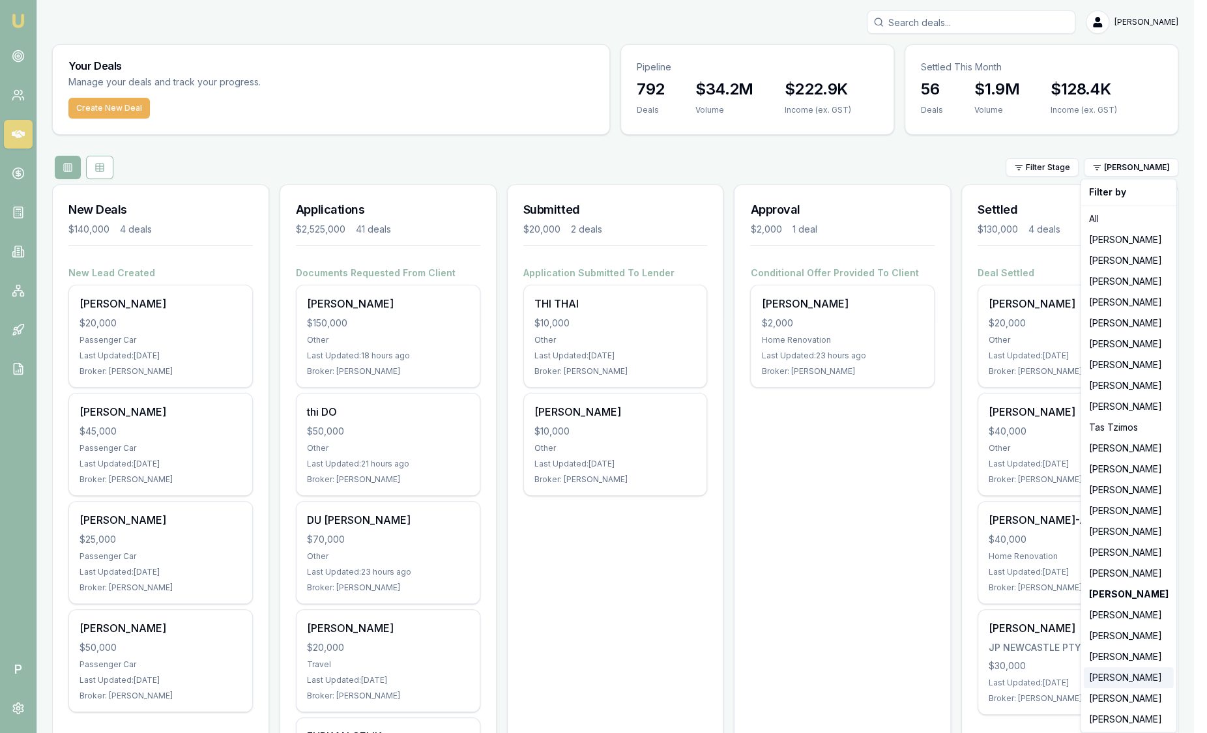
click at [1136, 678] on div "[PERSON_NAME]" at bounding box center [1129, 677] width 90 height 21
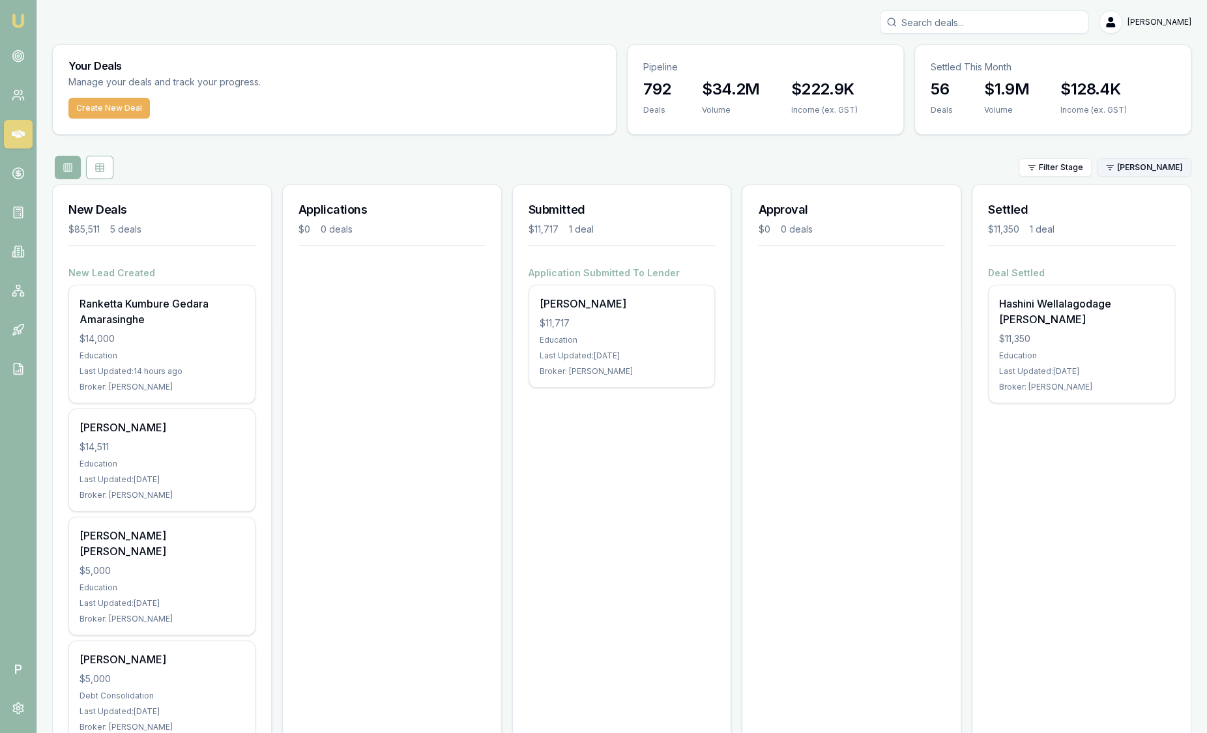
click at [1151, 166] on html "Emu Broker P [PERSON_NAME] Toggle Menu Your Deals Manage your deals and track y…" at bounding box center [603, 366] width 1207 height 733
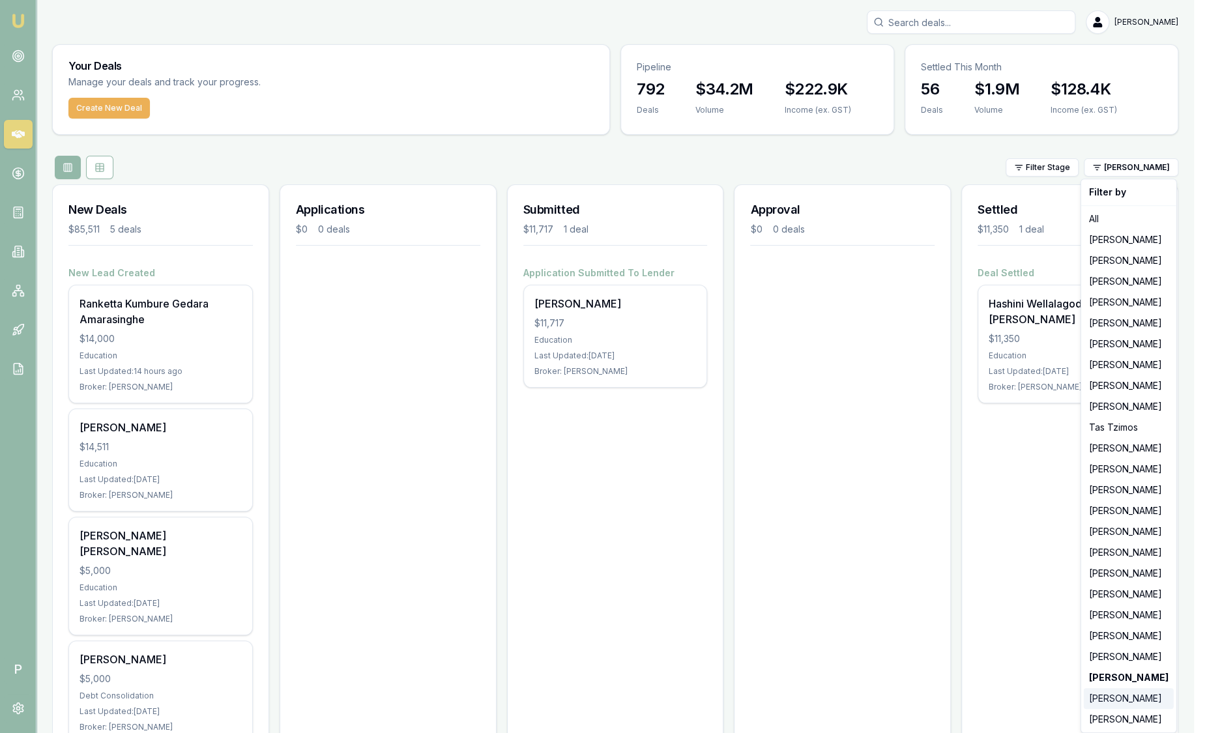
click at [1106, 691] on div "[PERSON_NAME]" at bounding box center [1129, 698] width 90 height 21
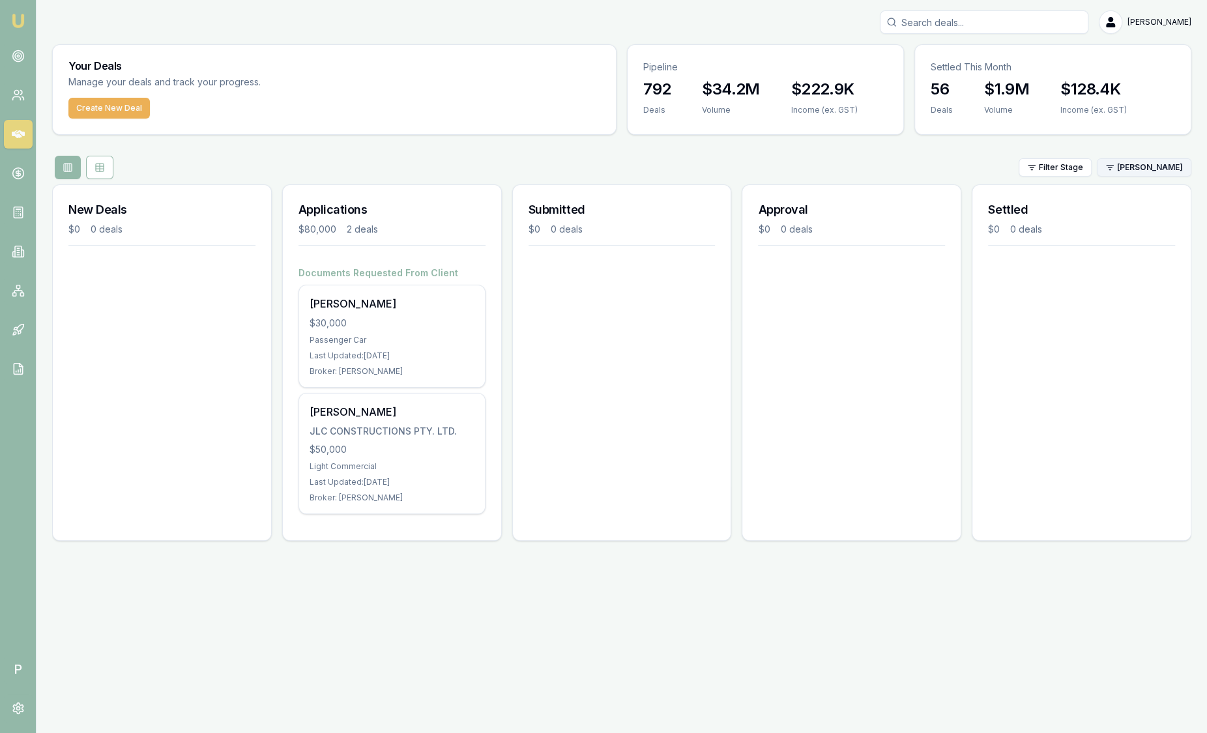
click at [1162, 164] on html "Emu Broker P [PERSON_NAME] Toggle Menu Your Deals Manage your deals and track y…" at bounding box center [603, 366] width 1207 height 733
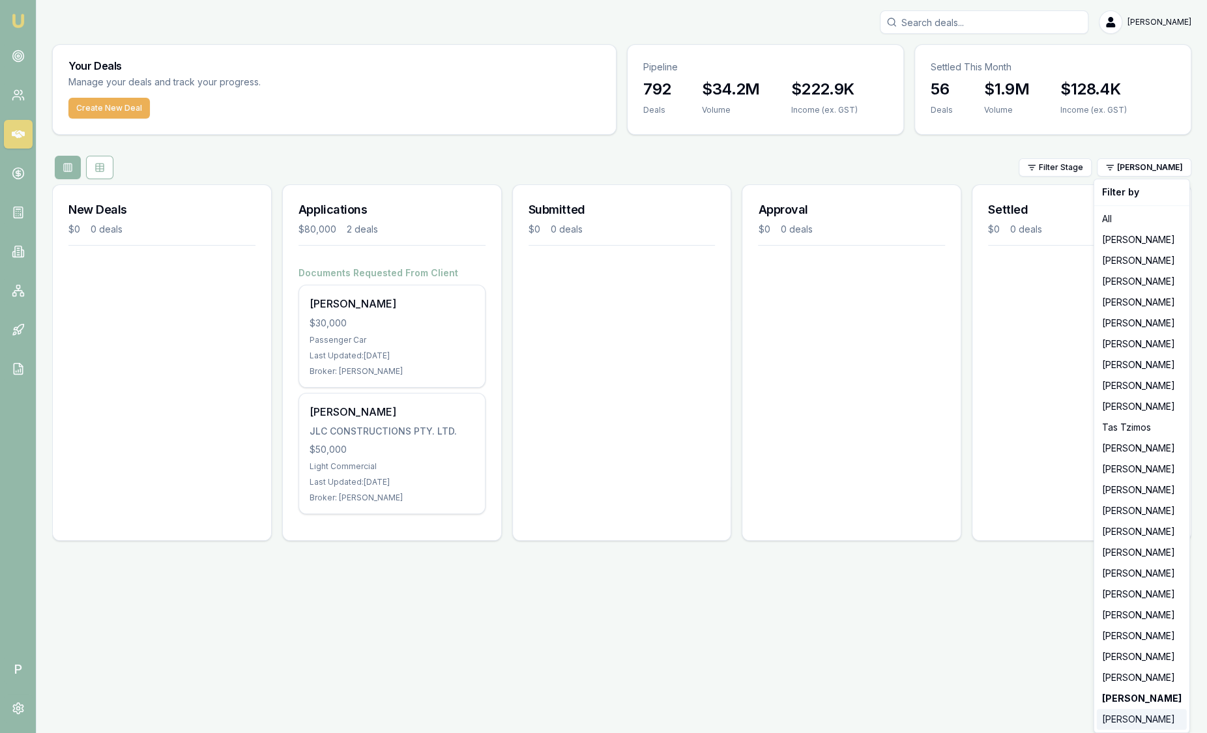
click at [1113, 713] on div "[PERSON_NAME]" at bounding box center [1142, 719] width 90 height 21
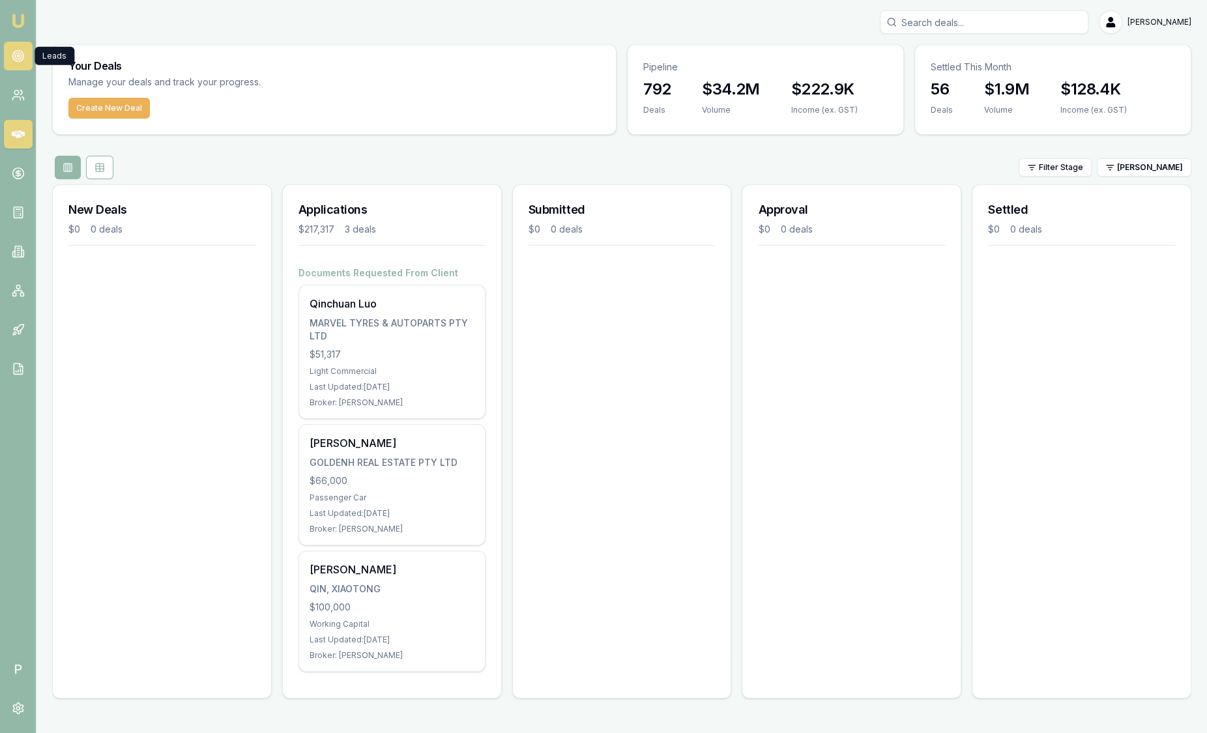
click at [18, 57] on circle at bounding box center [18, 56] width 2 height 2
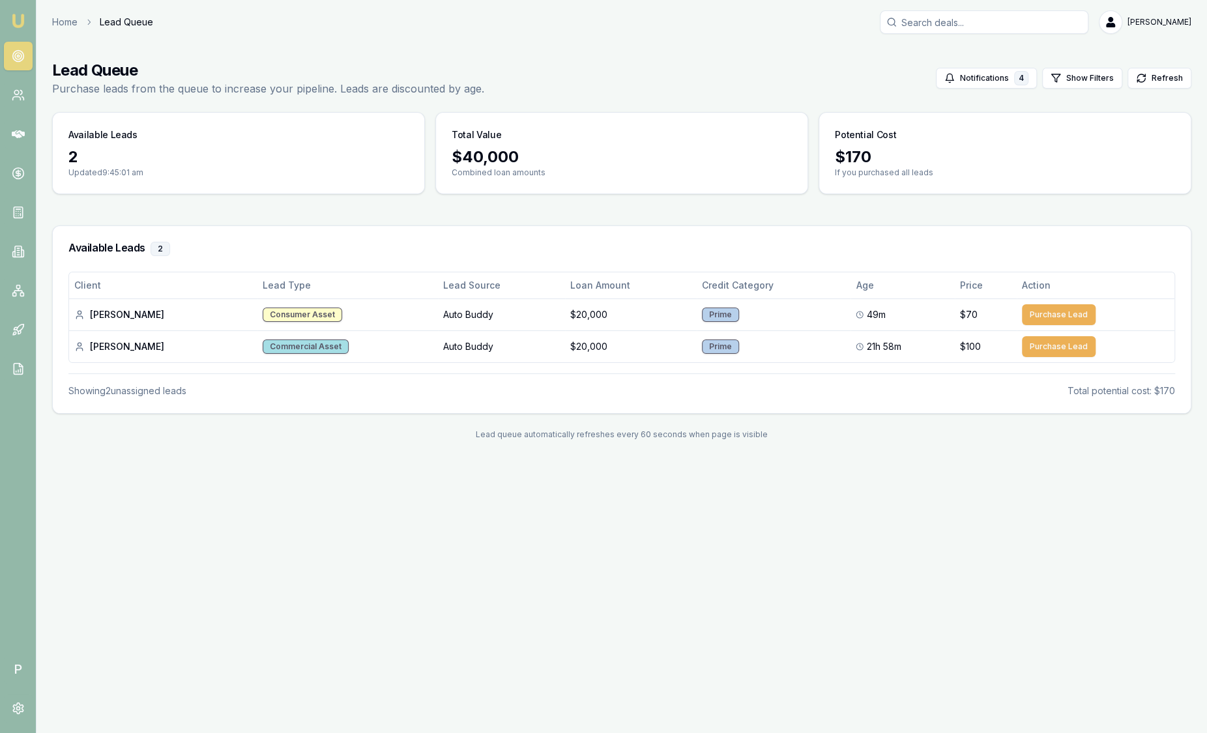
click at [23, 29] on link "Emu Broker" at bounding box center [18, 20] width 21 height 21
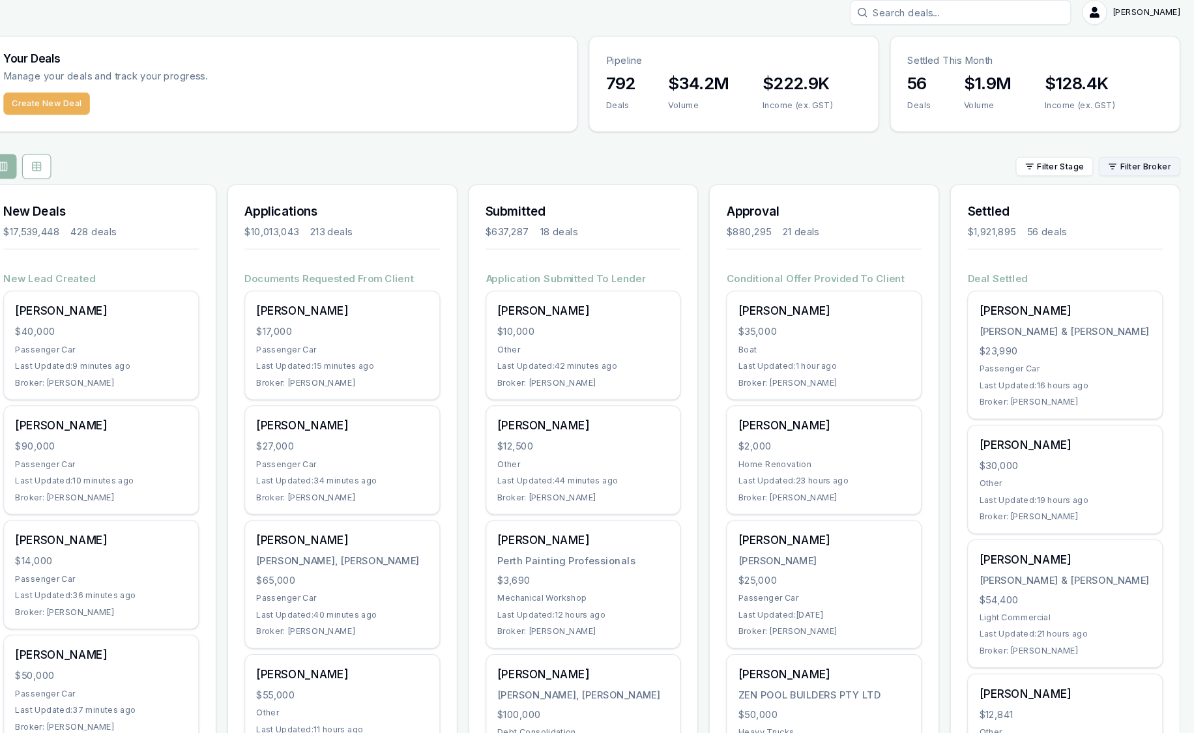
click at [1145, 153] on html "Emu Broker P [PERSON_NAME] Toggle Menu Your Deals Manage your deals and track y…" at bounding box center [597, 366] width 1194 height 733
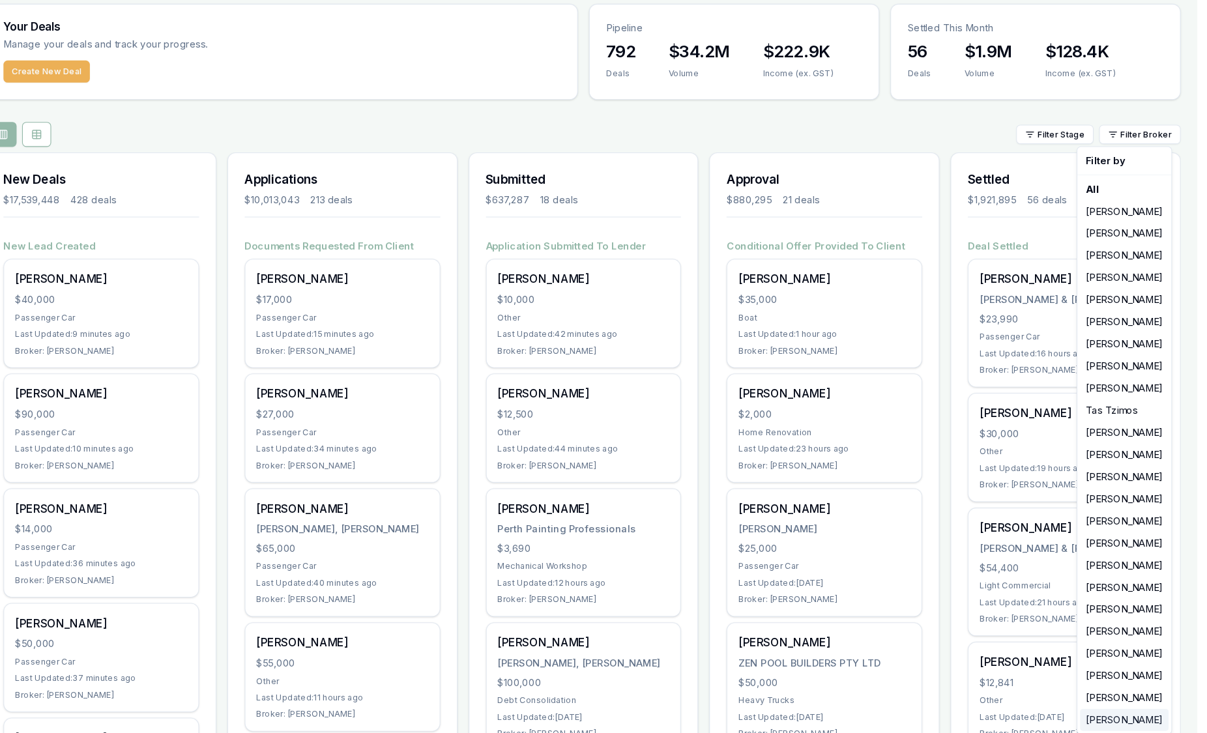
click at [1112, 719] on div "[PERSON_NAME]" at bounding box center [1125, 719] width 83 height 21
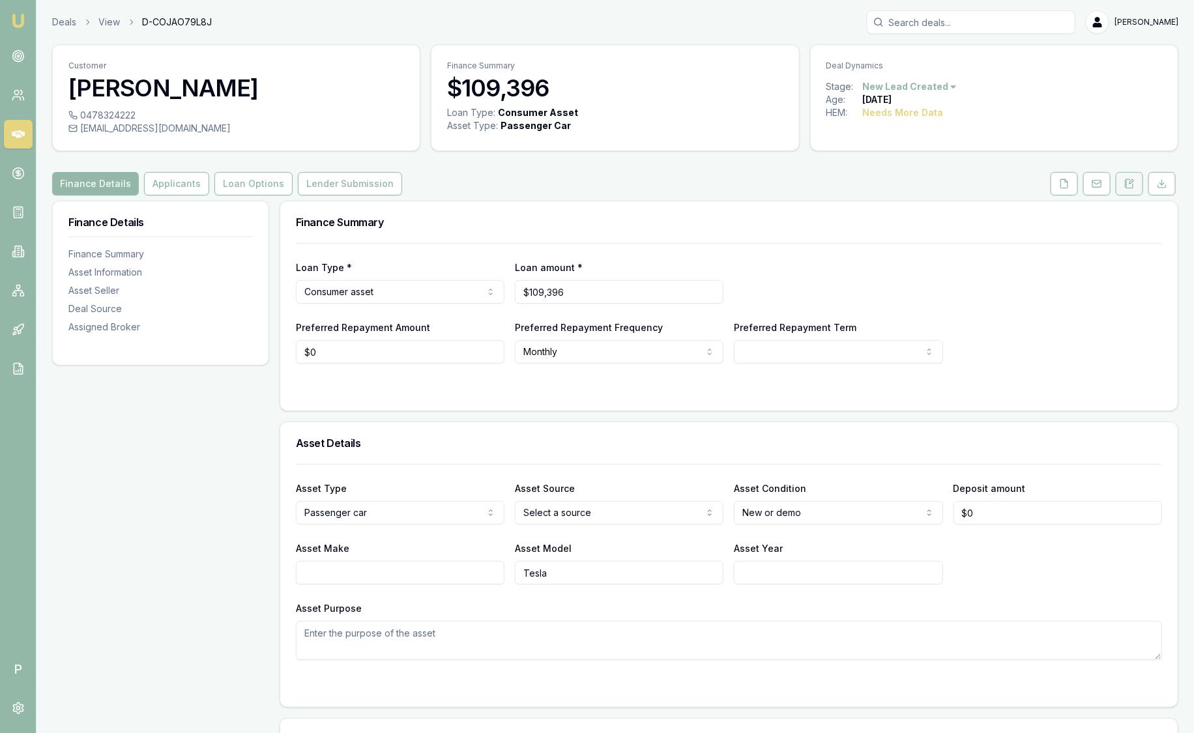
click at [1127, 179] on icon at bounding box center [1129, 184] width 10 height 10
